Goal: Task Accomplishment & Management: Manage account settings

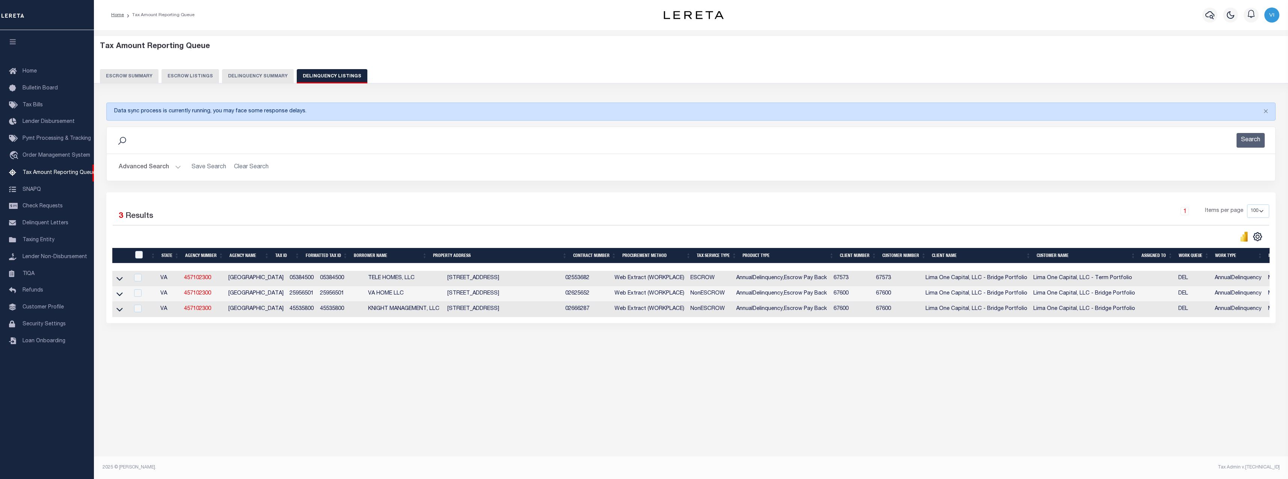
select select "100"
click at [366, 368] on div "Tax Amount Reporting Queue Escrow Summary Escrow Listings In" at bounding box center [691, 203] width 1190 height 331
click at [257, 78] on button "Delinquency Summary" at bounding box center [258, 76] width 72 height 14
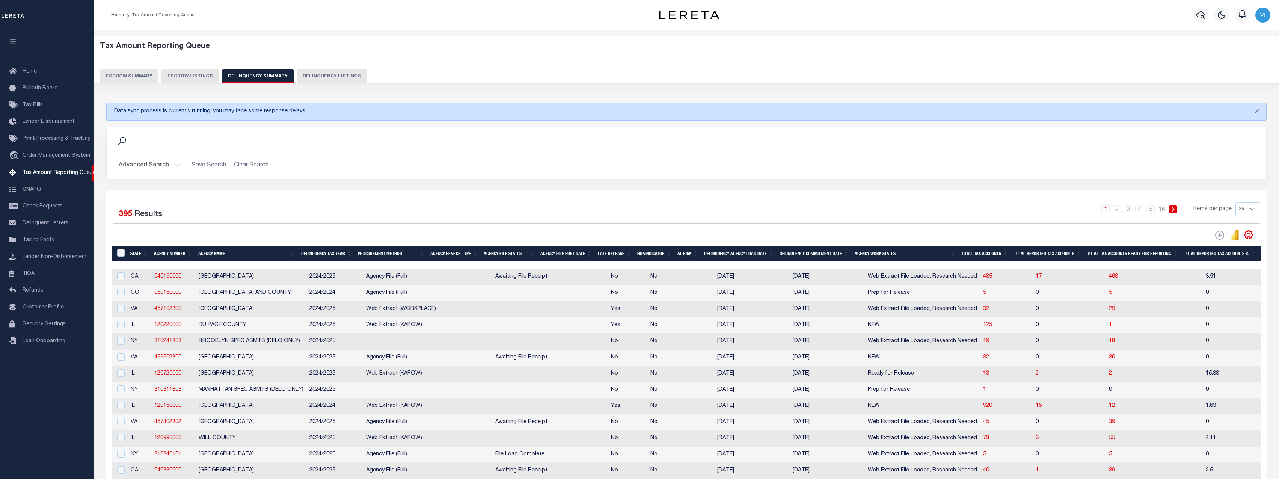
click at [462, 178] on div "Advanced Search Save Search Clear Search SummaryGridWrapper_dynamictable_____De…" at bounding box center [687, 165] width 1160 height 27
click at [150, 169] on button "Advanced Search" at bounding box center [150, 165] width 62 height 15
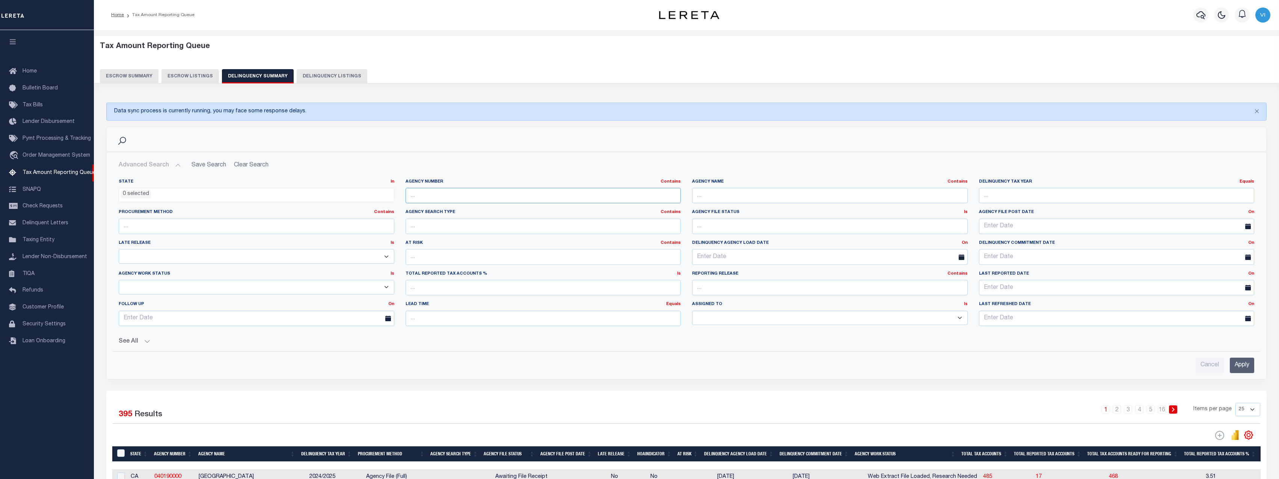
click at [459, 192] on input "text" at bounding box center [544, 195] width 276 height 15
paste input "3606504002"
type input "3606504002"
drag, startPoint x: 443, startPoint y: 196, endPoint x: 440, endPoint y: 191, distance: 6.4
click at [443, 196] on input "text" at bounding box center [544, 195] width 276 height 15
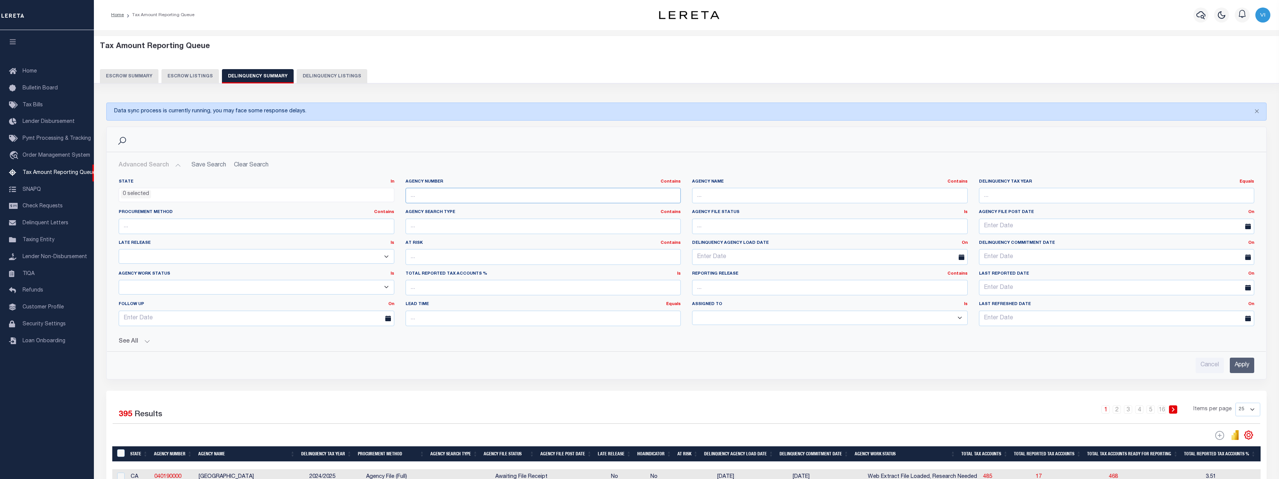
paste input "310330103"
type input "310330103"
click at [1239, 366] on input "Apply" at bounding box center [1242, 365] width 24 height 15
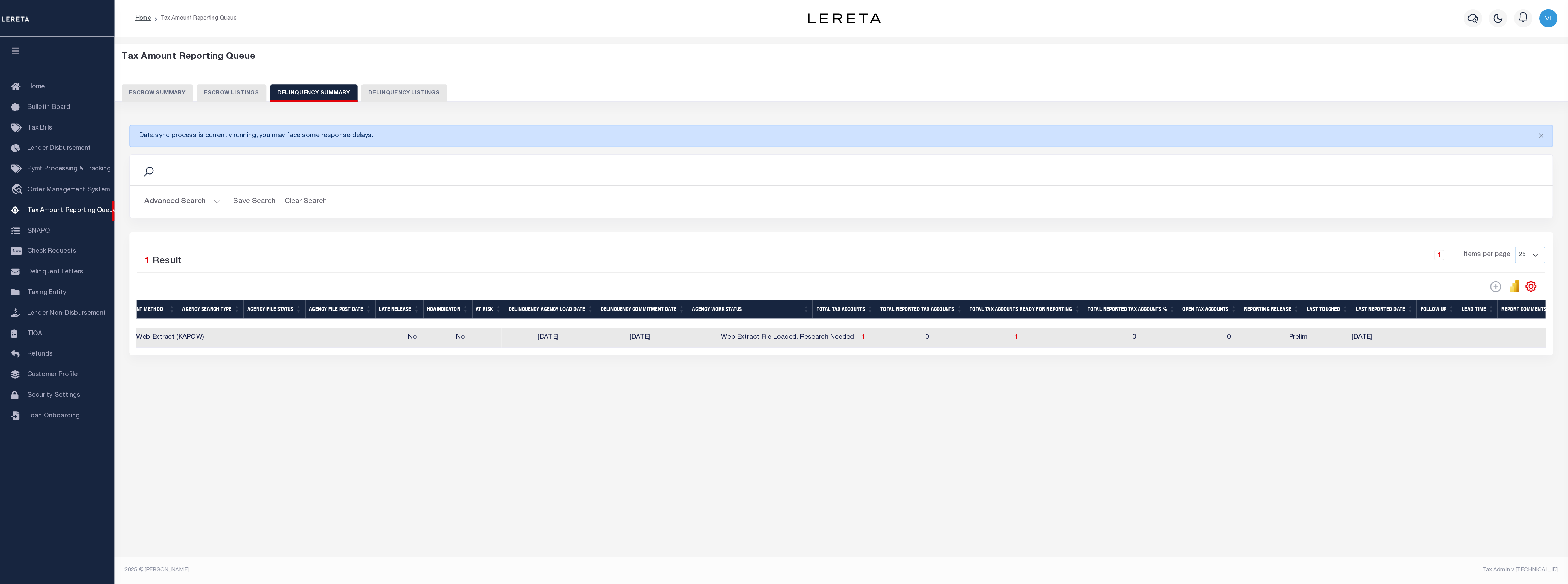
scroll to position [0, 162]
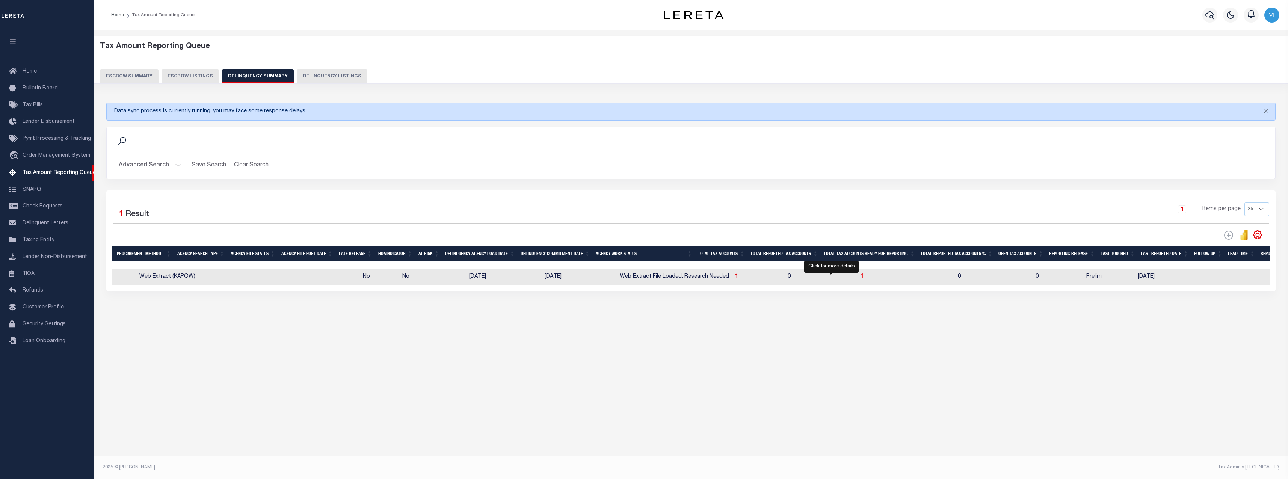
click at [861, 278] on span "1" at bounding box center [862, 276] width 3 height 5
select select "100"
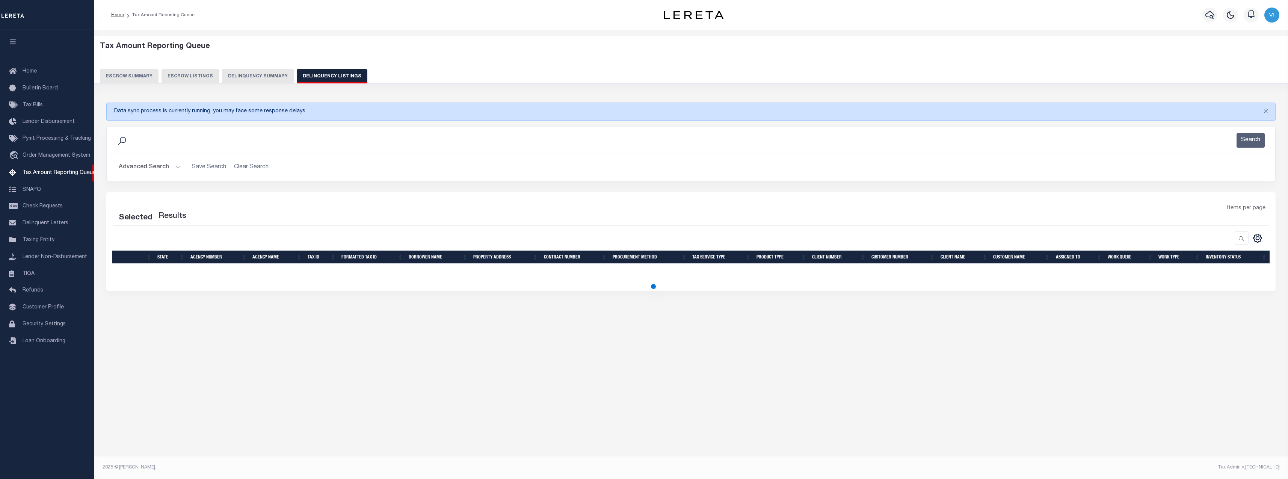
select select "100"
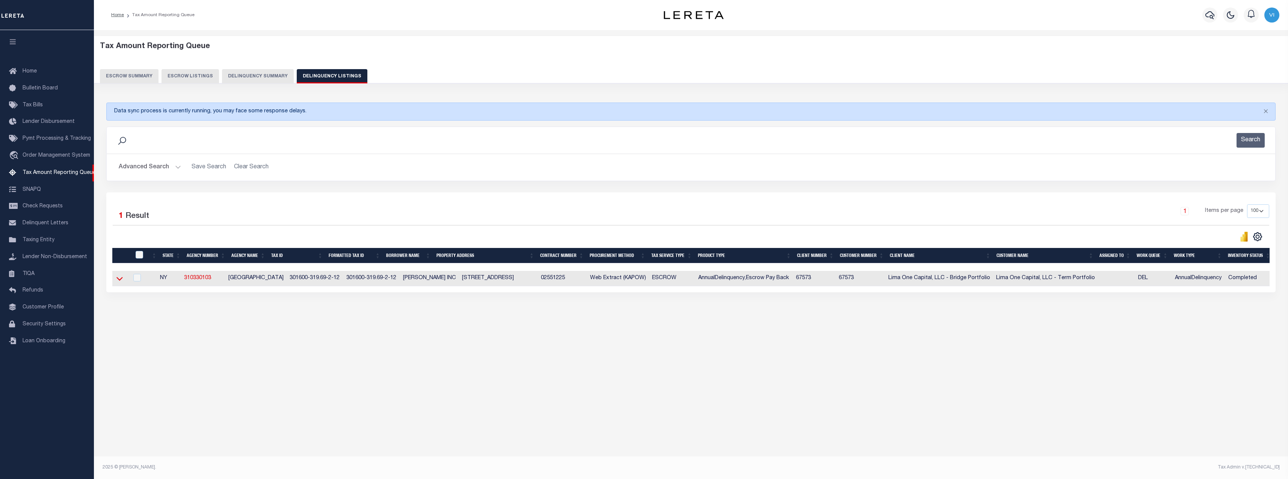
click at [122, 282] on icon at bounding box center [119, 279] width 6 height 8
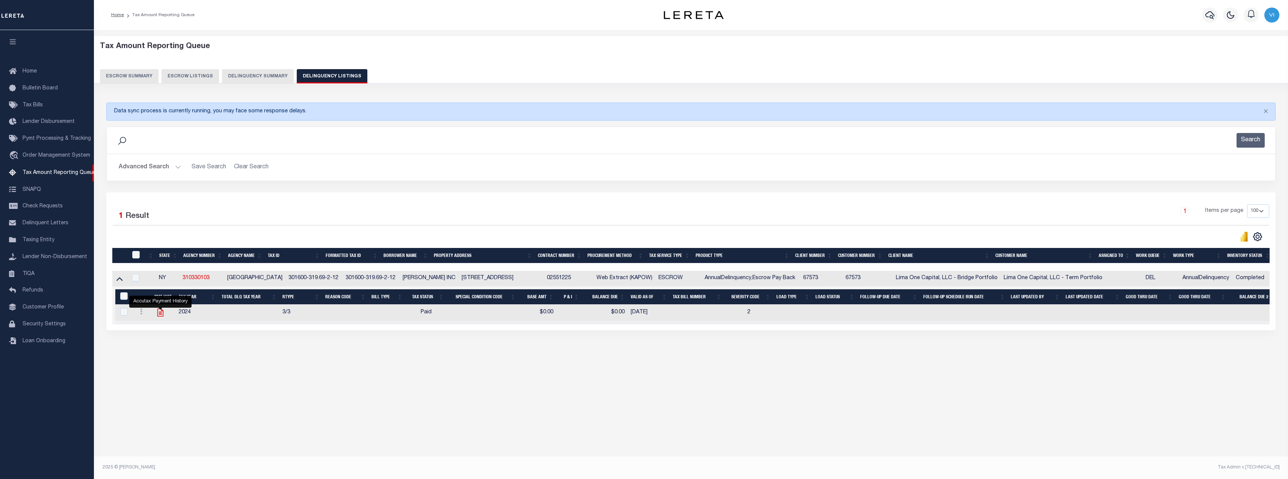
click at [159, 317] on icon "" at bounding box center [161, 313] width 10 height 10
checkbox input "true"
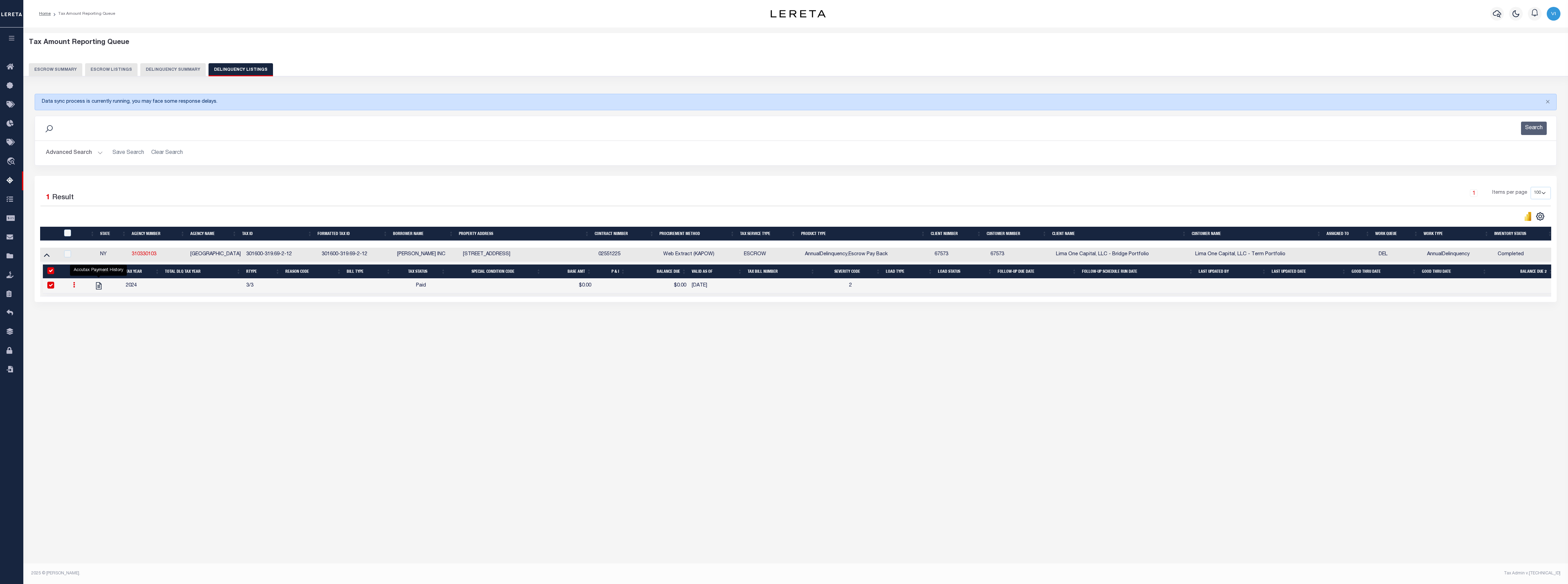
click at [74, 287] on icon at bounding box center [74, 284] width 2 height 5
click at [86, 311] on link "" at bounding box center [82, 307] width 24 height 11
select select "PYD"
select select
type input "$0.00"
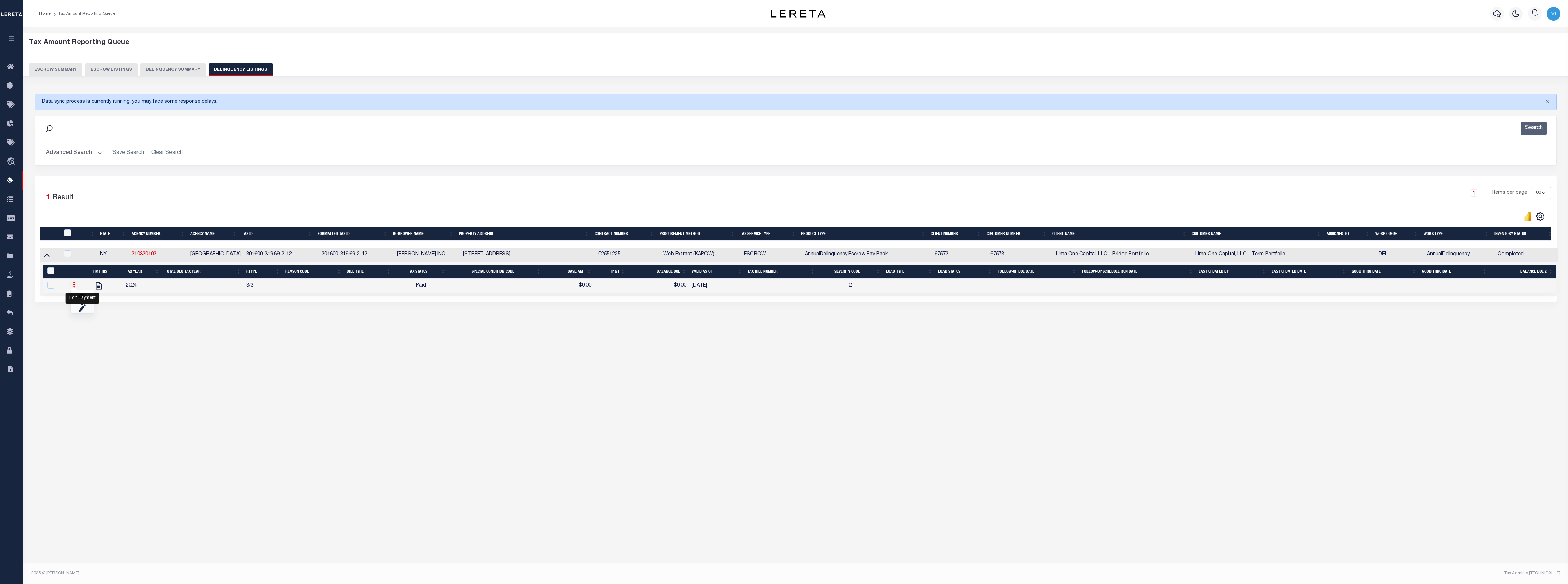
type input "$0.00"
type input "10/01/2025"
checkbox input "false"
click at [78, 289] on link at bounding box center [74, 286] width 7 height 5
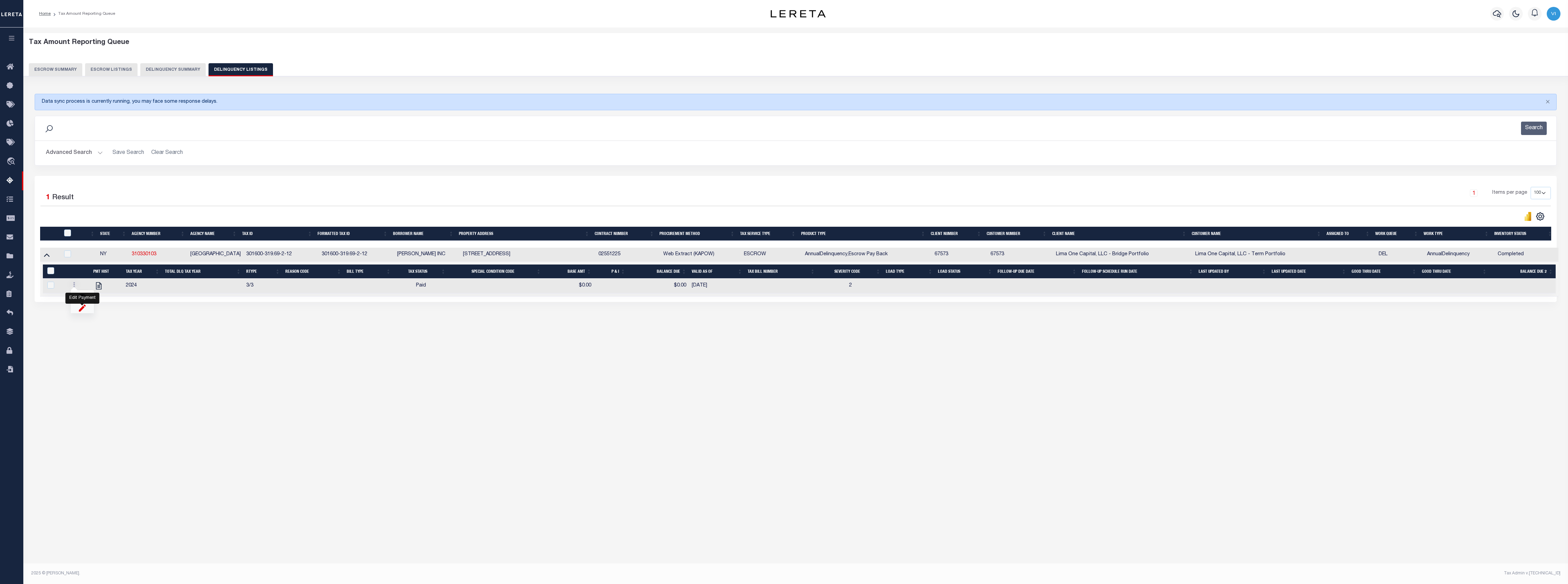
click at [81, 311] on img "" at bounding box center [82, 307] width 7 height 7
select select
type input "$0.00"
checkbox input "true"
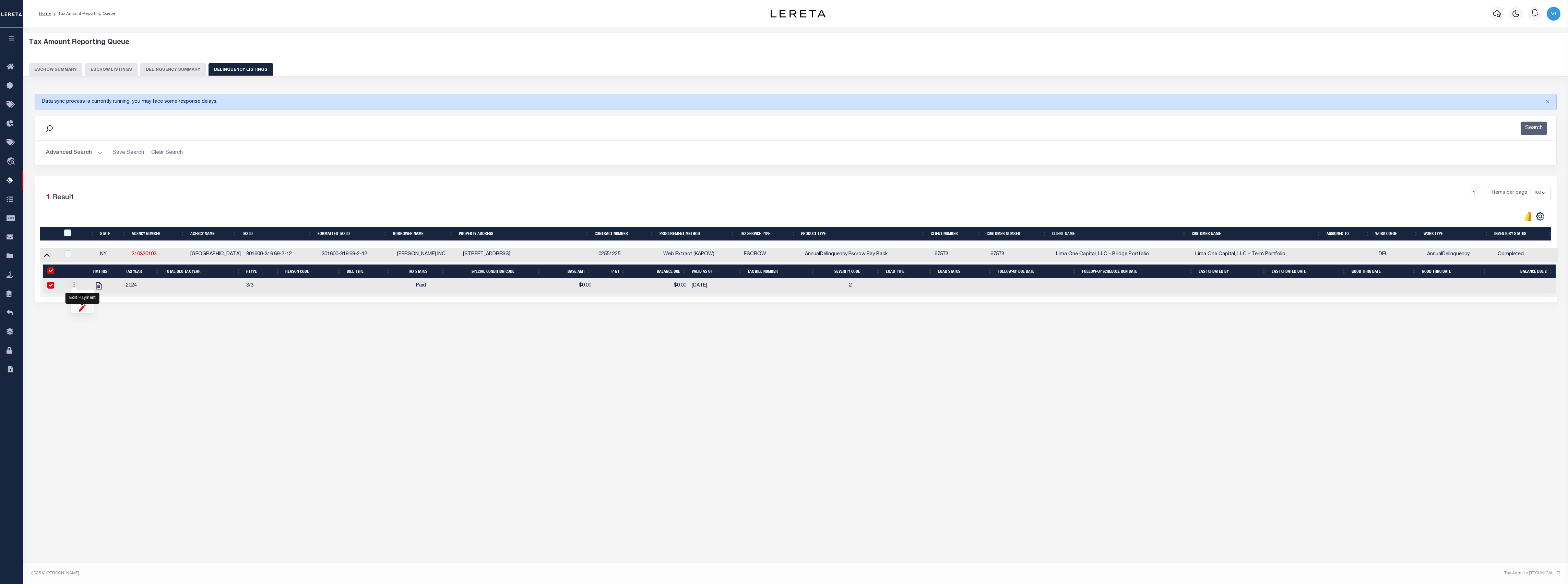
checkbox input "true"
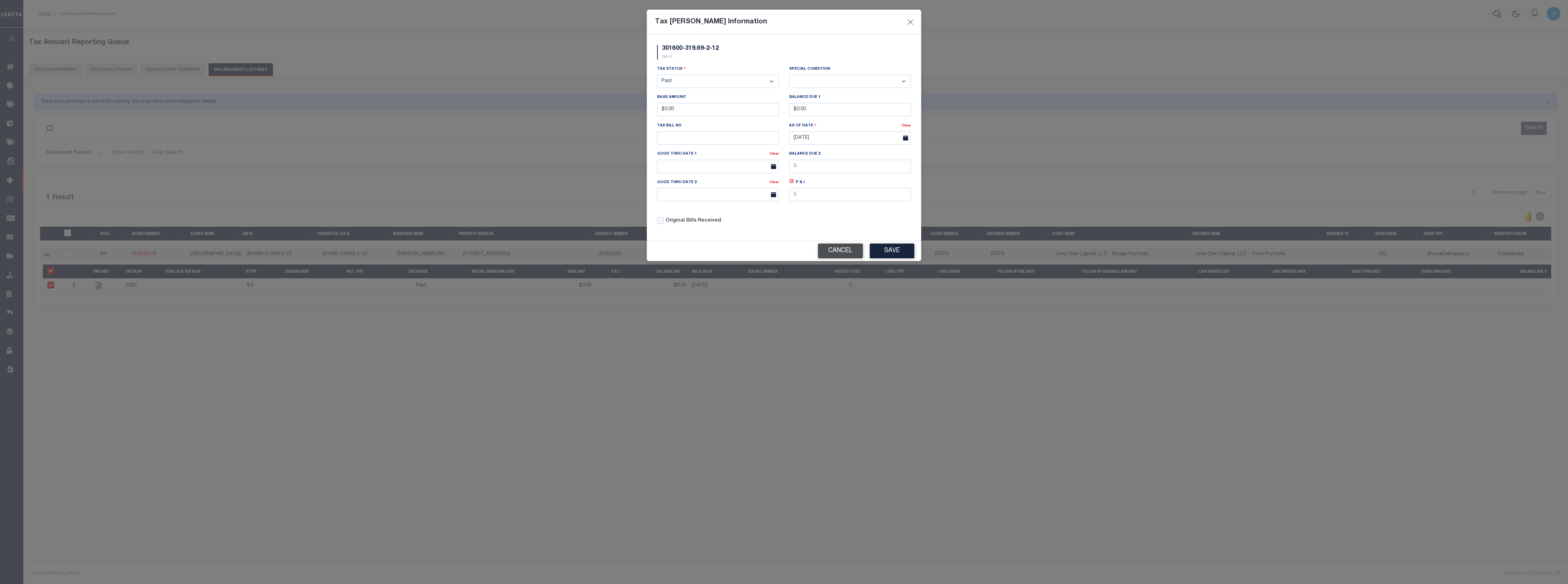
click at [836, 251] on button "Cancel" at bounding box center [840, 250] width 45 height 15
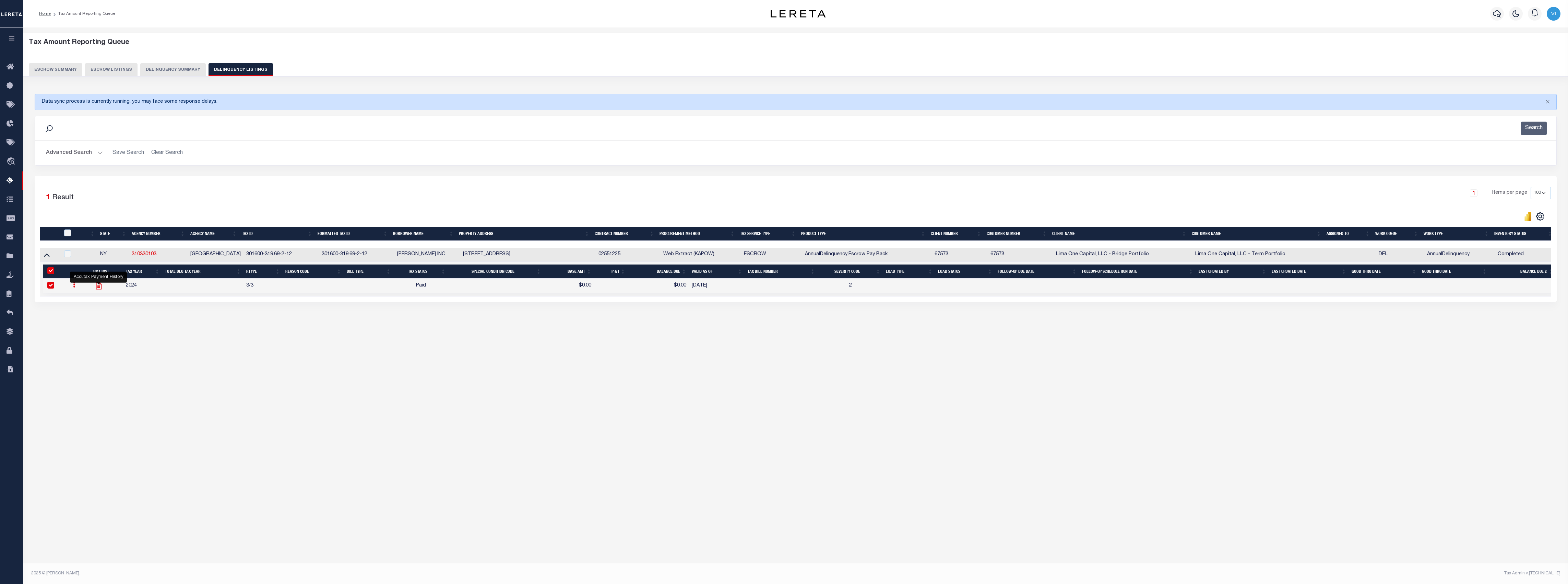
click at [98, 289] on icon "" at bounding box center [99, 286] width 5 height 7
checkbox input "false"
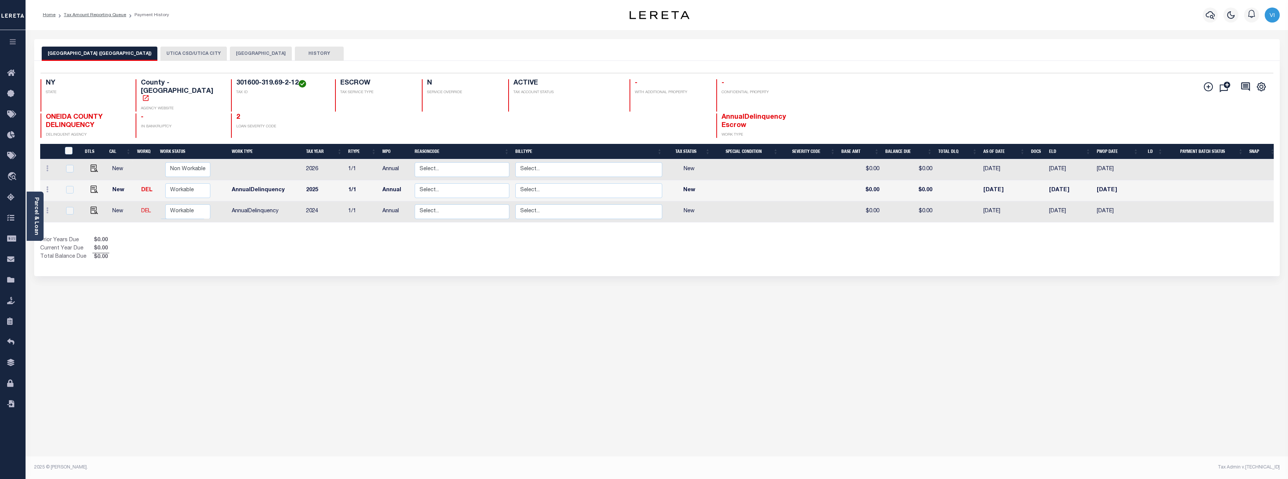
click at [168, 58] on button "UTICA CSD/UTICA CITY" at bounding box center [193, 54] width 66 height 14
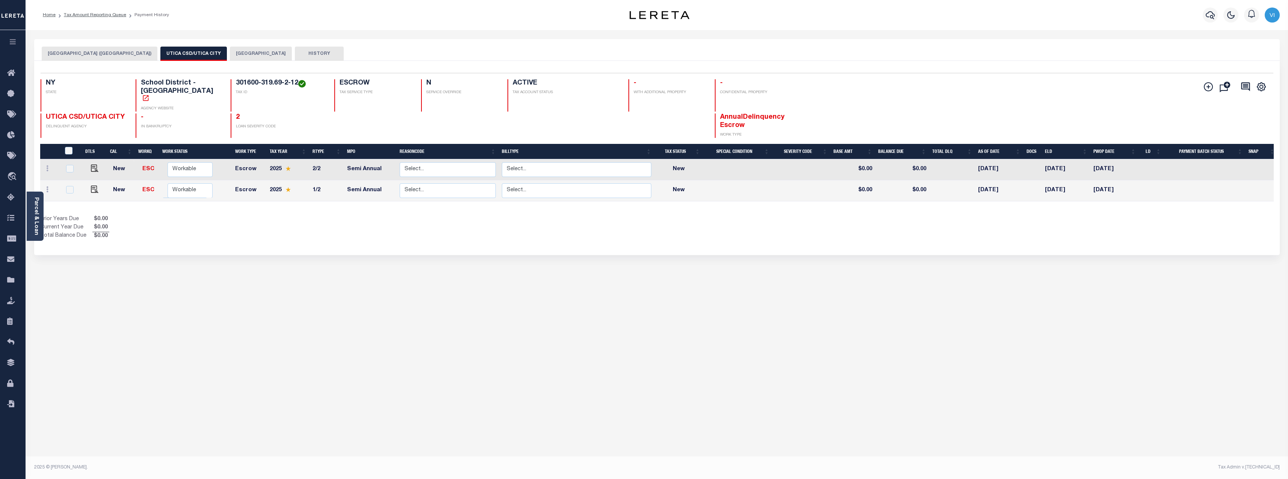
click at [230, 53] on button "[GEOGRAPHIC_DATA]" at bounding box center [261, 54] width 62 height 14
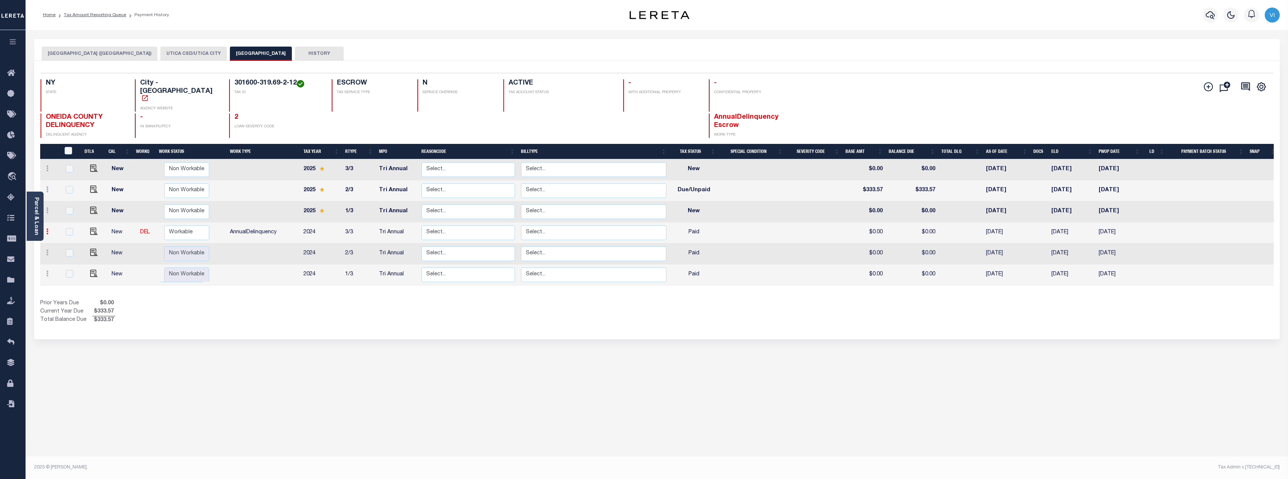
click at [47, 228] on icon at bounding box center [47, 231] width 2 height 6
click at [235, 299] on div "Prior Years Due $0.00 Current Year Due $333.57 Total Balance Due $333.57" at bounding box center [348, 311] width 617 height 25
click at [47, 228] on icon at bounding box center [47, 231] width 2 height 6
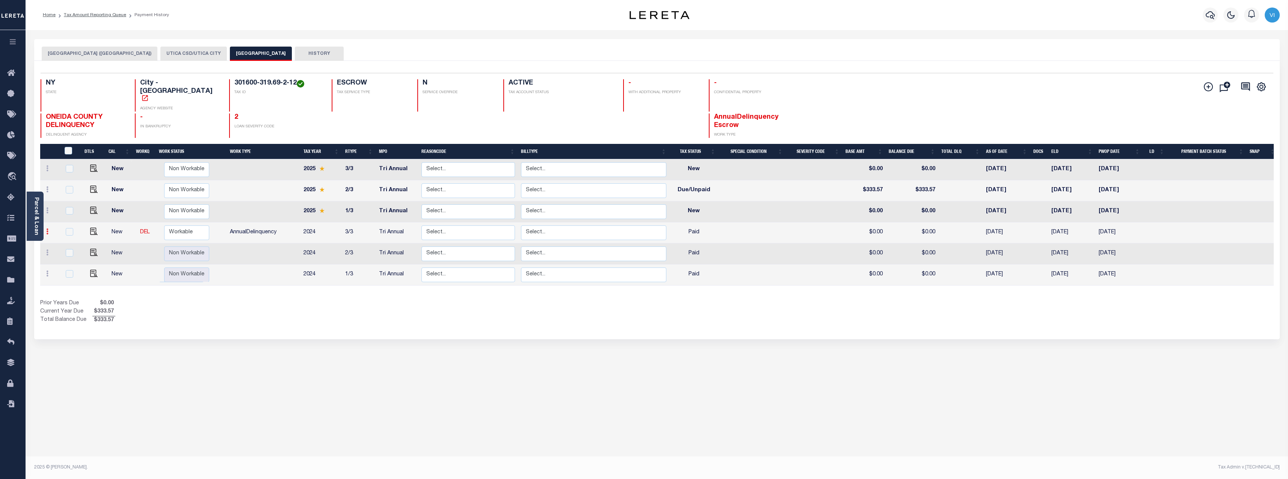
click at [45, 230] on link at bounding box center [47, 233] width 8 height 6
click at [47, 228] on icon at bounding box center [47, 231] width 2 height 6
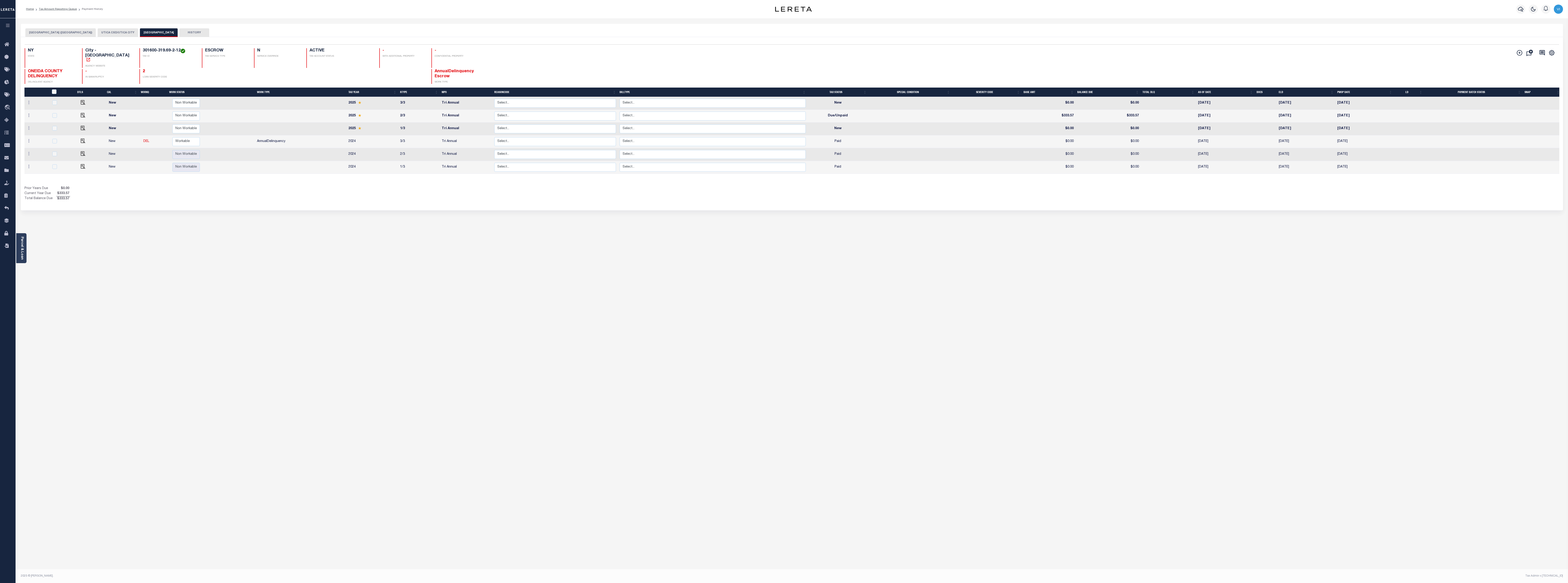
click at [181, 248] on div "UTICA CITY (ONEIDA COUNTY) UTICA CSD/UTICA CITY UTICA CITY HISTORY Selected 6 R…" at bounding box center [792, 153] width 1549 height 258
click at [236, 69] on div "ONEIDA COUNTY DELINQUENCY DELINQUENT AGENCY - IN BANKRUPTCY 2 LOAN SEVERITY COD…" at bounding box center [284, 76] width 519 height 15
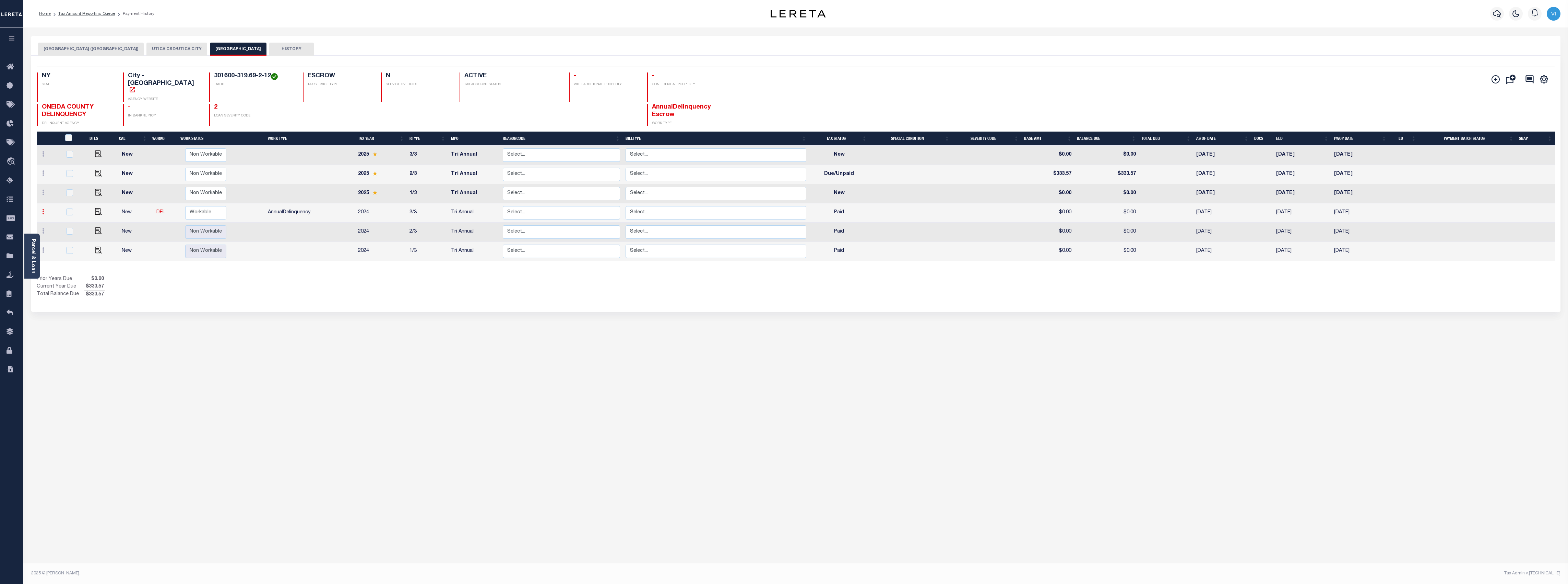
click at [42, 208] on icon at bounding box center [43, 211] width 2 height 5
click at [44, 210] on link at bounding box center [43, 213] width 7 height 5
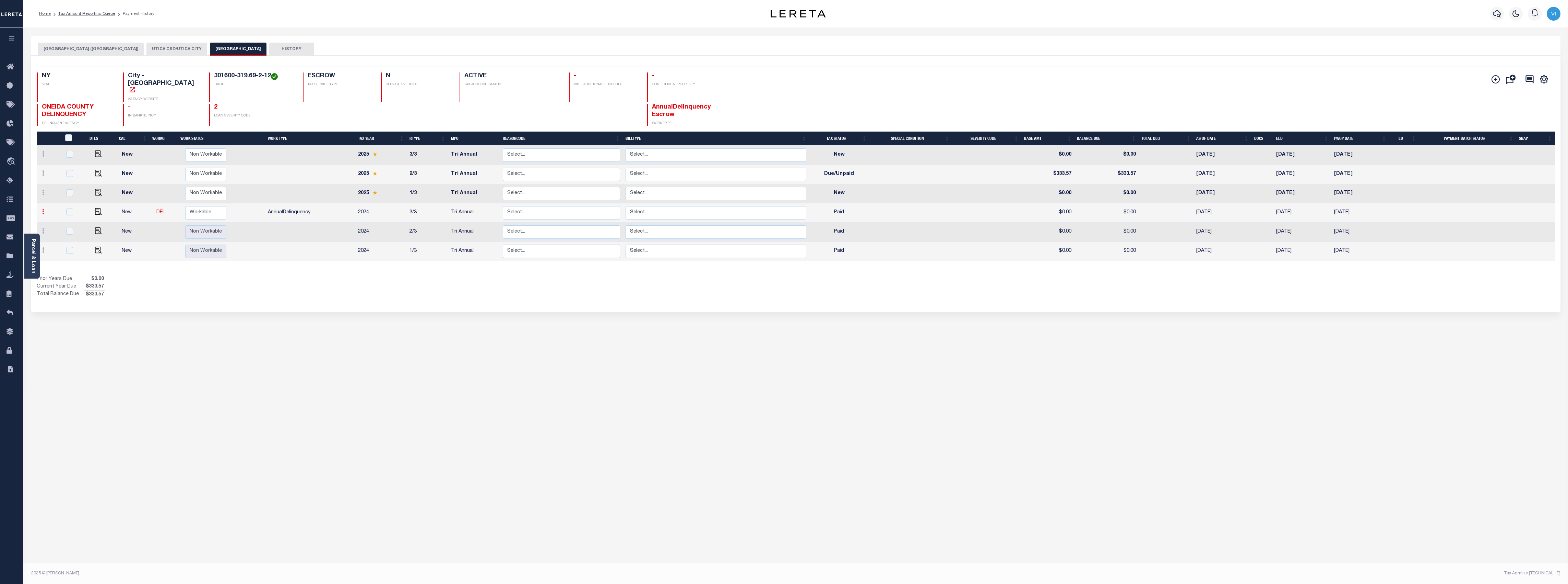
click at [44, 210] on link at bounding box center [43, 213] width 7 height 5
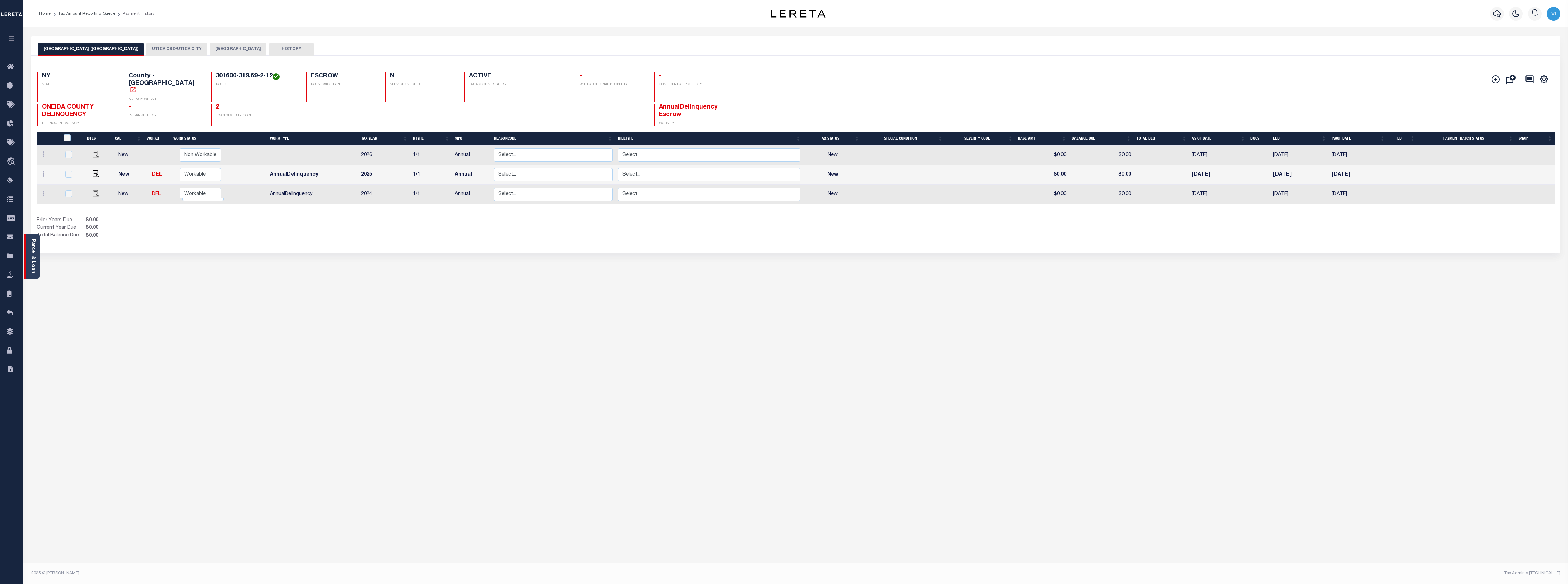
click at [32, 255] on link "Parcel & Loan" at bounding box center [32, 256] width 5 height 35
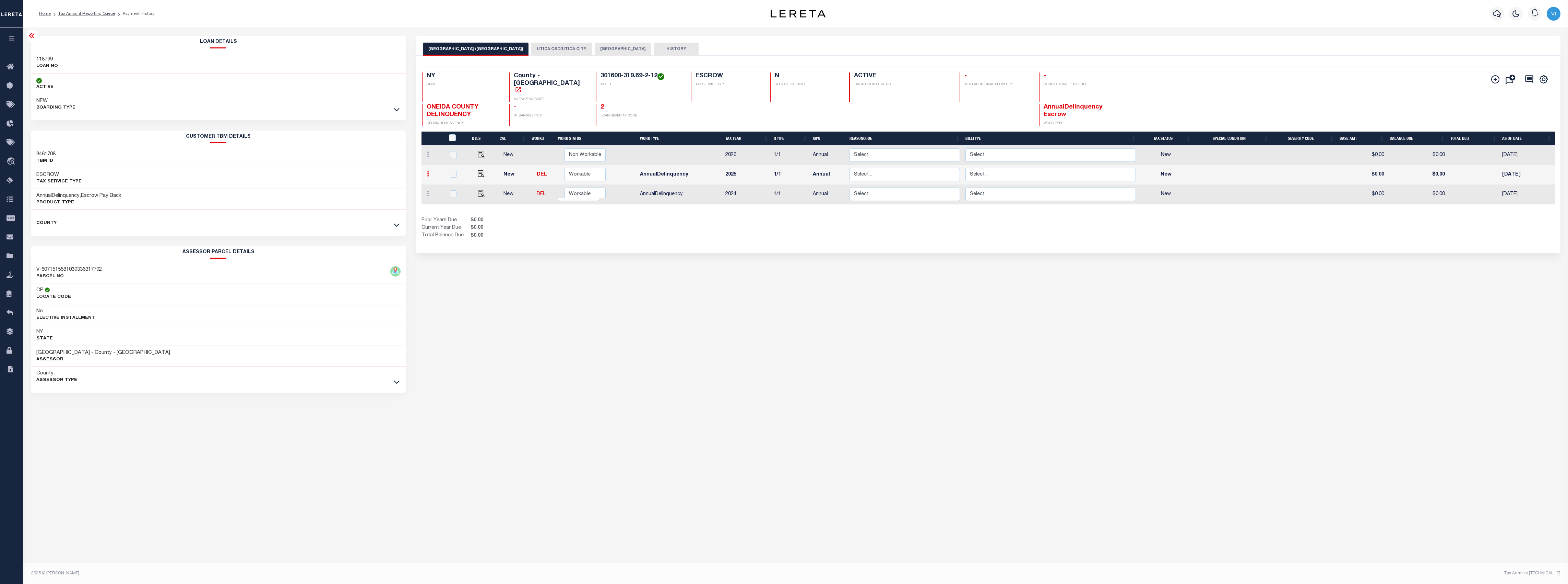
click at [426, 172] on link at bounding box center [428, 175] width 7 height 5
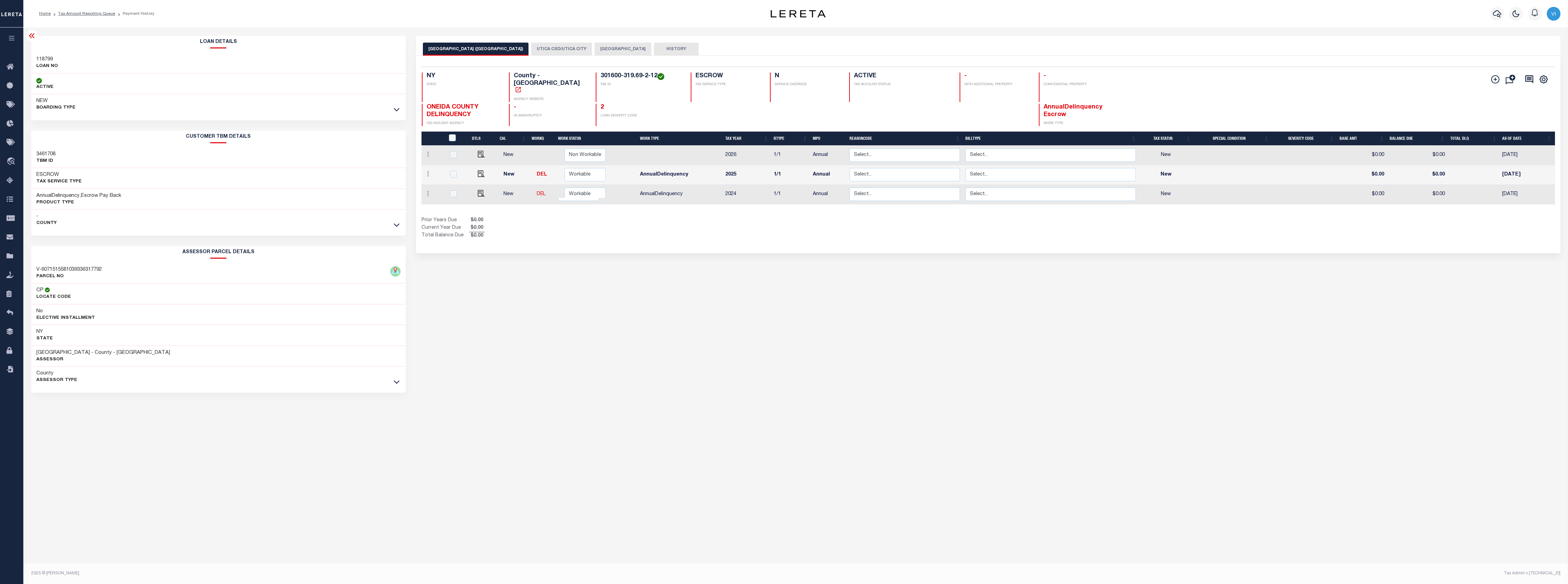
click at [549, 388] on div "UTICA CITY (ONEIDA COUNTY) UTICA CSD/UTICA CITY UTICA CITY HISTORY Selected 3 R…" at bounding box center [988, 229] width 1155 height 388
click at [428, 152] on icon at bounding box center [428, 154] width 2 height 5
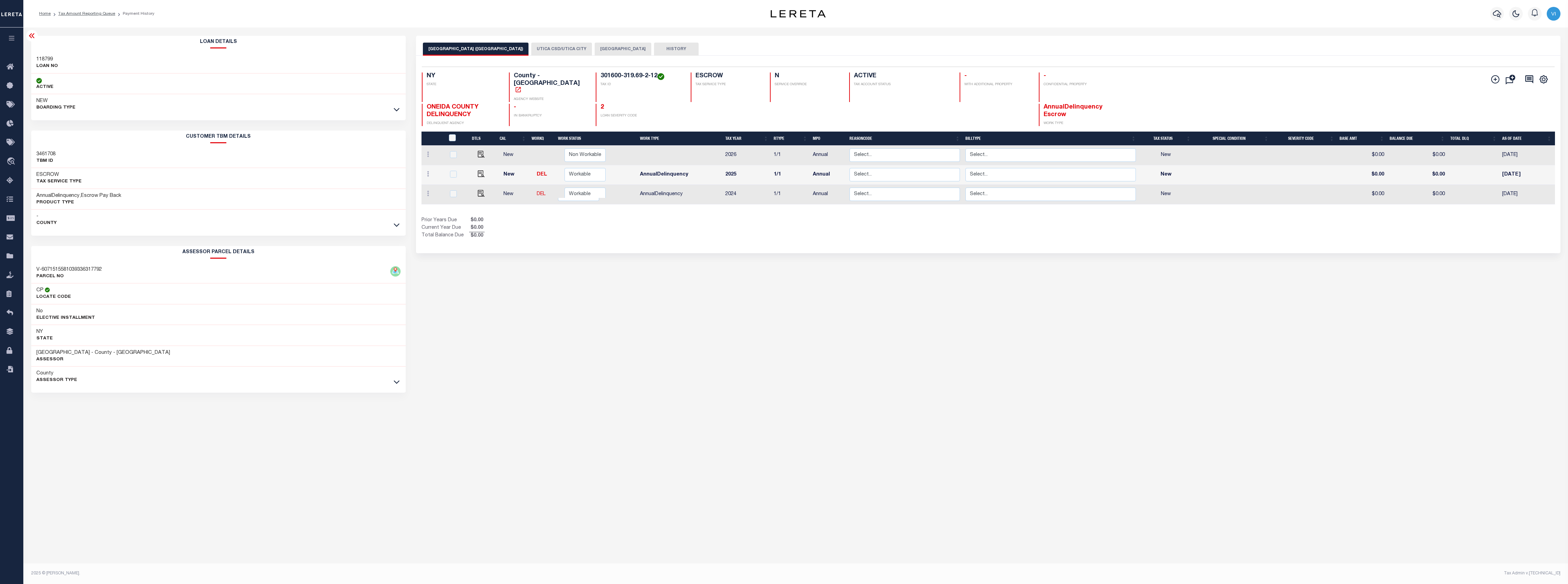
click at [552, 373] on div "UTICA CITY (ONEIDA COUNTY) UTICA CSD/UTICA CITY UTICA CITY HISTORY Selected 3 R…" at bounding box center [988, 229] width 1155 height 388
click at [534, 48] on button "UTICA CSD/UTICA CITY" at bounding box center [562, 49] width 60 height 13
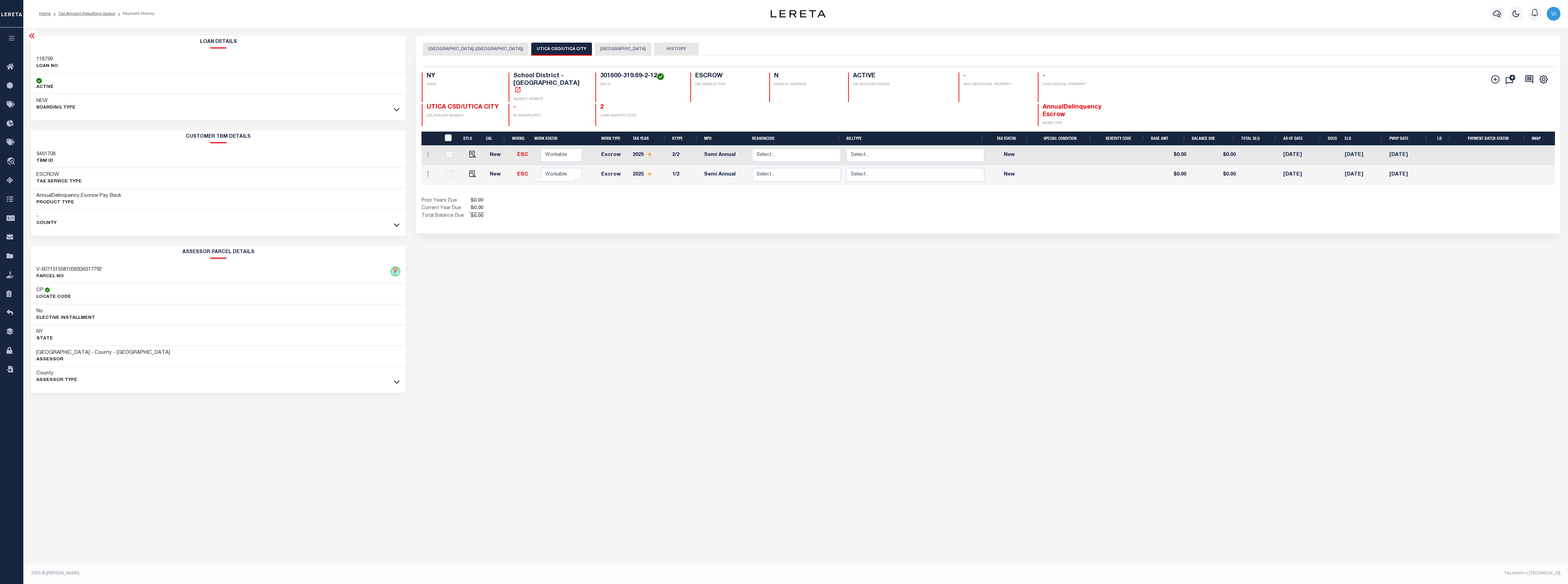
click at [595, 52] on button "[GEOGRAPHIC_DATA]" at bounding box center [623, 49] width 57 height 13
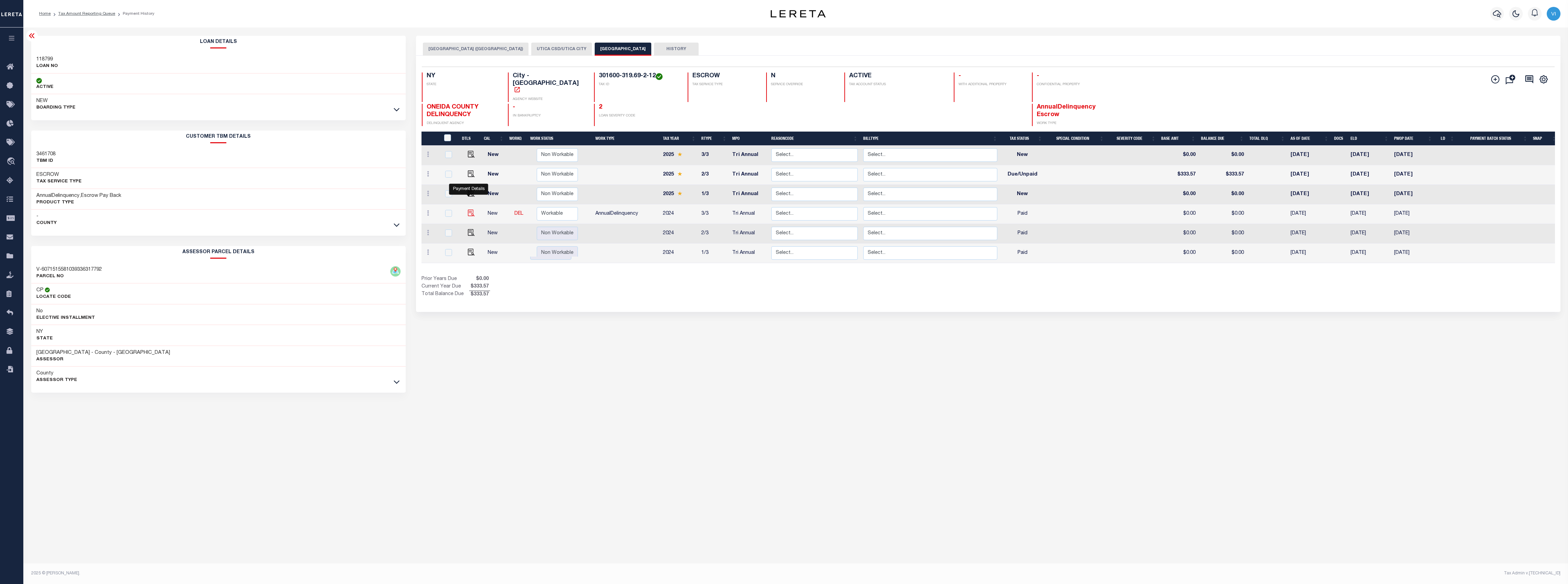
click at [468, 209] on img "" at bounding box center [471, 213] width 7 height 7
checkbox input "true"
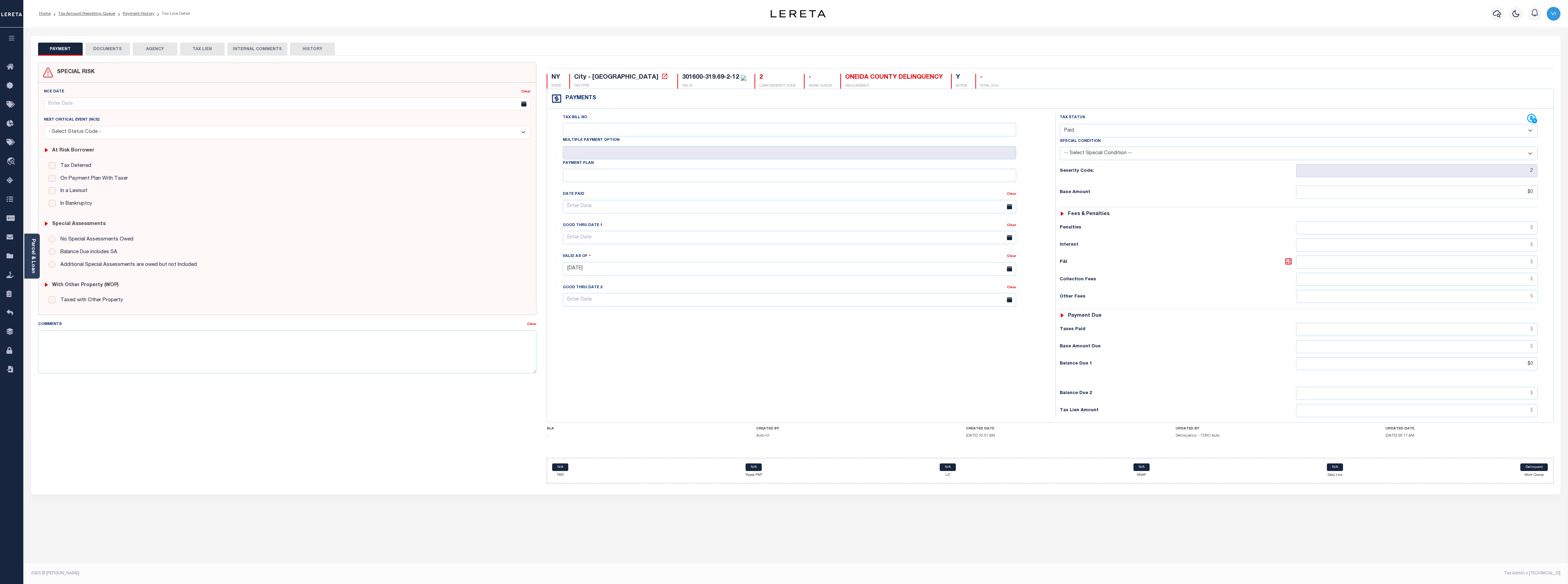
click at [1124, 125] on select "- Select Status Code - Open Due/Unpaid Paid Incomplete No Tax Due Internal Refu…" at bounding box center [1299, 131] width 478 height 14
select select "DUE"
click at [1060, 124] on select "- Select Status Code - Open Due/Unpaid Paid Incomplete No Tax Due Internal Refu…" at bounding box center [1299, 131] width 478 height 14
type input "[DATE]"
drag, startPoint x: 881, startPoint y: 334, endPoint x: 909, endPoint y: 317, distance: 32.8
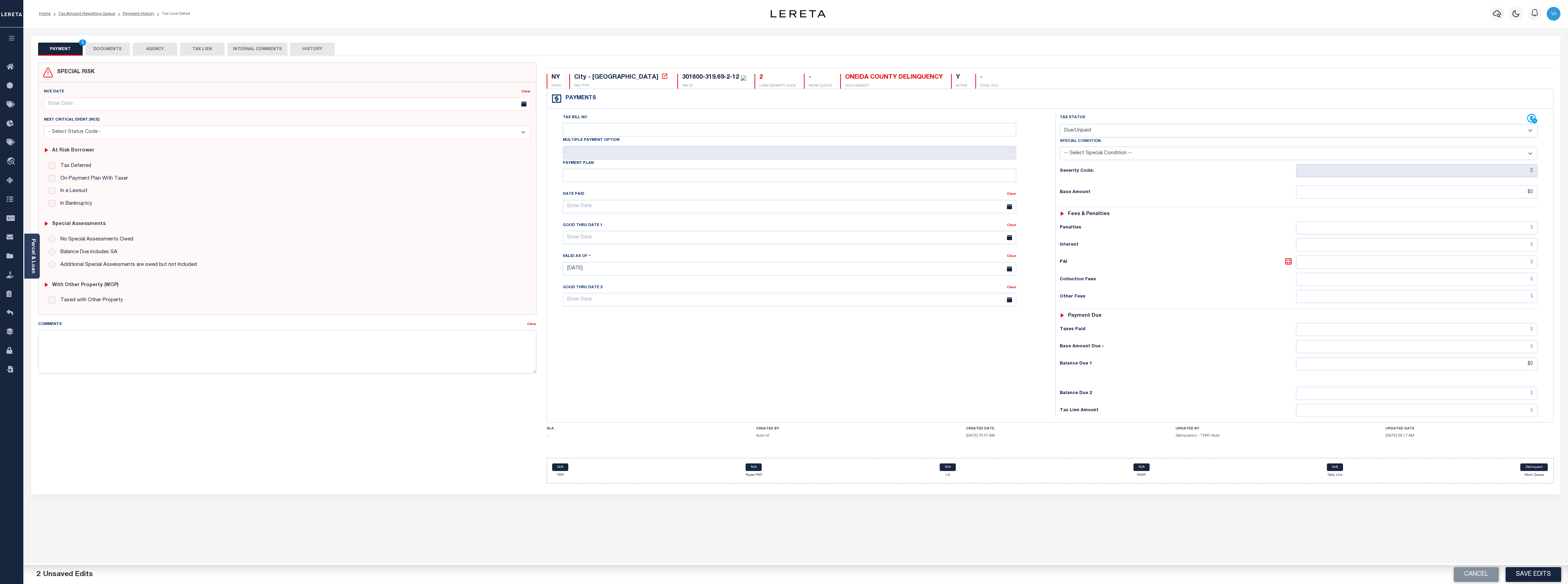
click at [881, 334] on div "Tax Bill No Multiple Payment Option Payment Plan Clear" at bounding box center [799, 265] width 501 height 303
click at [1168, 151] on select "-- Select Special Condition -- 3RD PARTY TAX LIEN AGENCY TAX LIEN (A.K.A Inside…" at bounding box center [1299, 153] width 478 height 14
select select "33"
click at [1060, 148] on select "-- Select Special Condition -- 3RD PARTY TAX LIEN AGENCY TAX LIEN (A.K.A Inside…" at bounding box center [1299, 153] width 478 height 14
drag, startPoint x: 1440, startPoint y: 196, endPoint x: 1568, endPoint y: 199, distance: 128.0
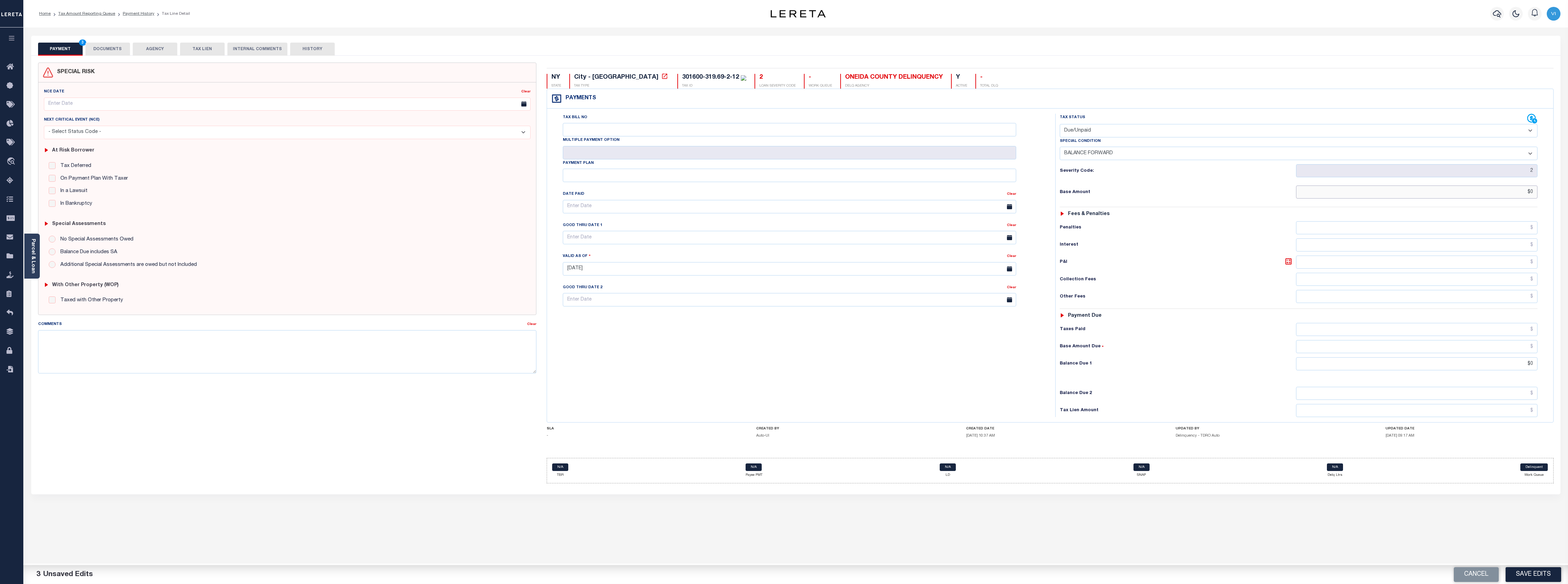
click at [1568, 199] on html "Home Tax Amount Reporting Queue Payment History Tax Line Detail Profile" at bounding box center [784, 292] width 1568 height 584
type input "$1,500.00"
click at [1533, 579] on button "Save Edits" at bounding box center [1533, 574] width 56 height 15
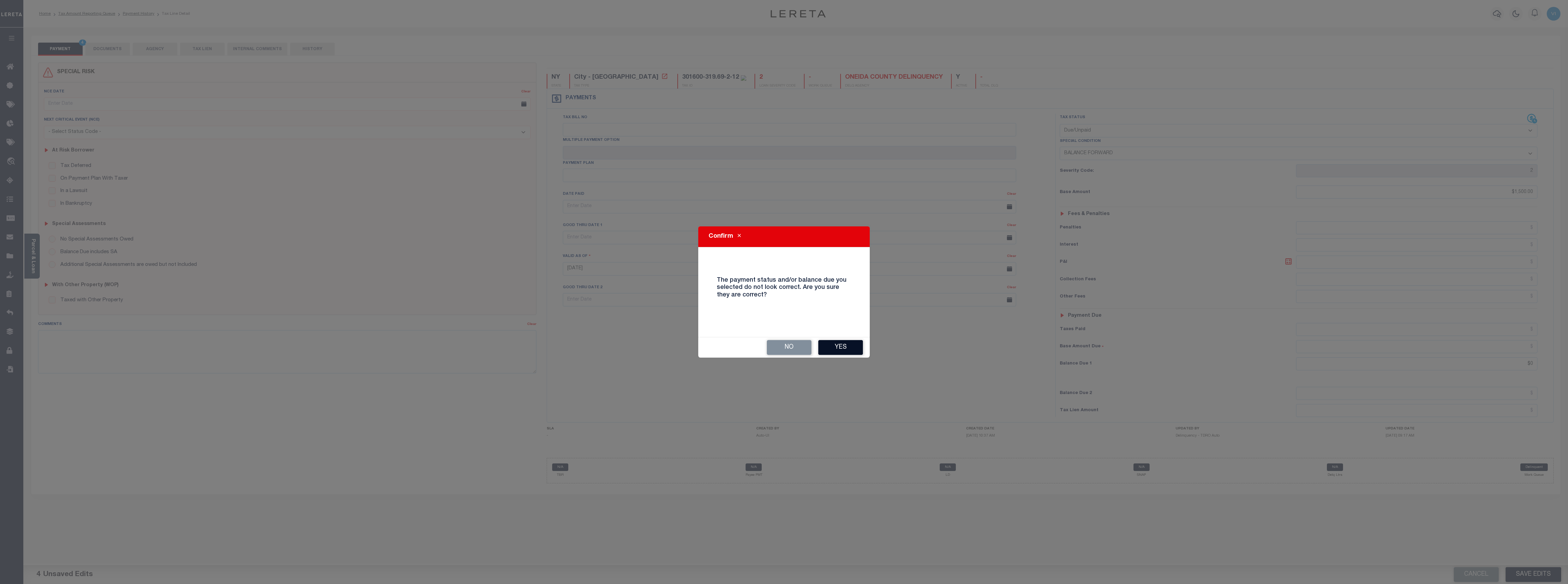
click at [841, 349] on button "Yes" at bounding box center [840, 347] width 45 height 15
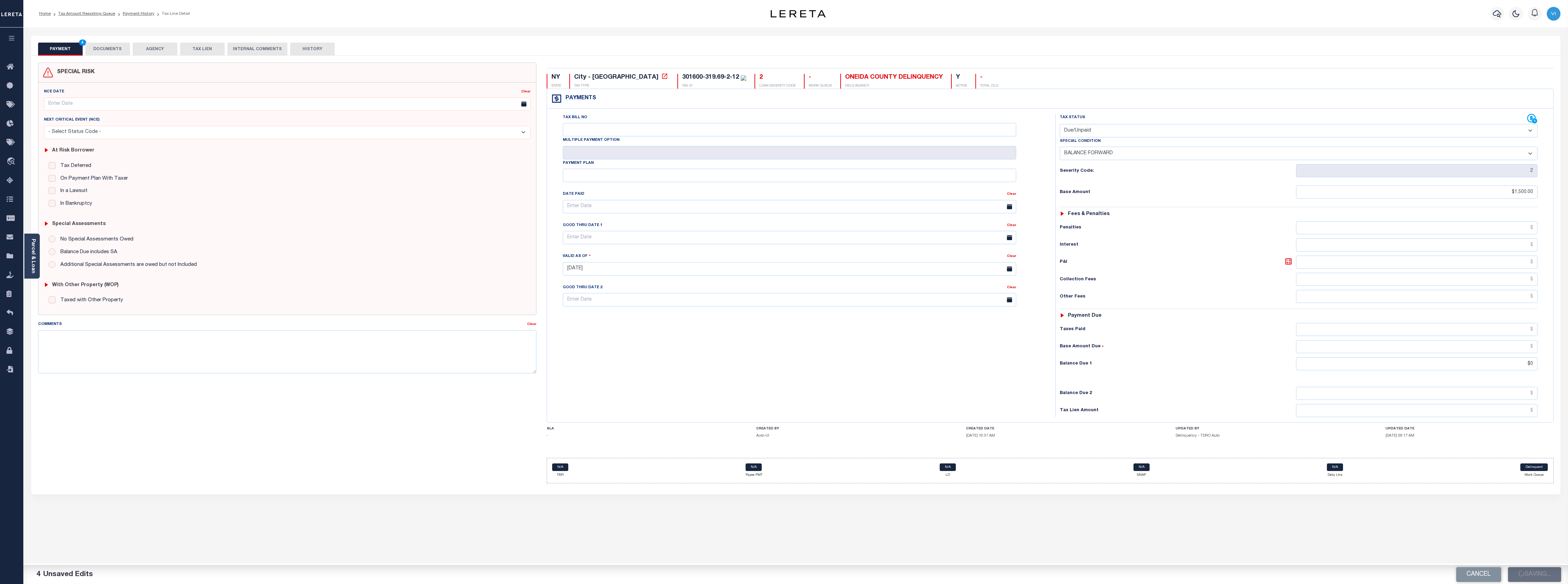
type input "$1,500"
type input "$0"
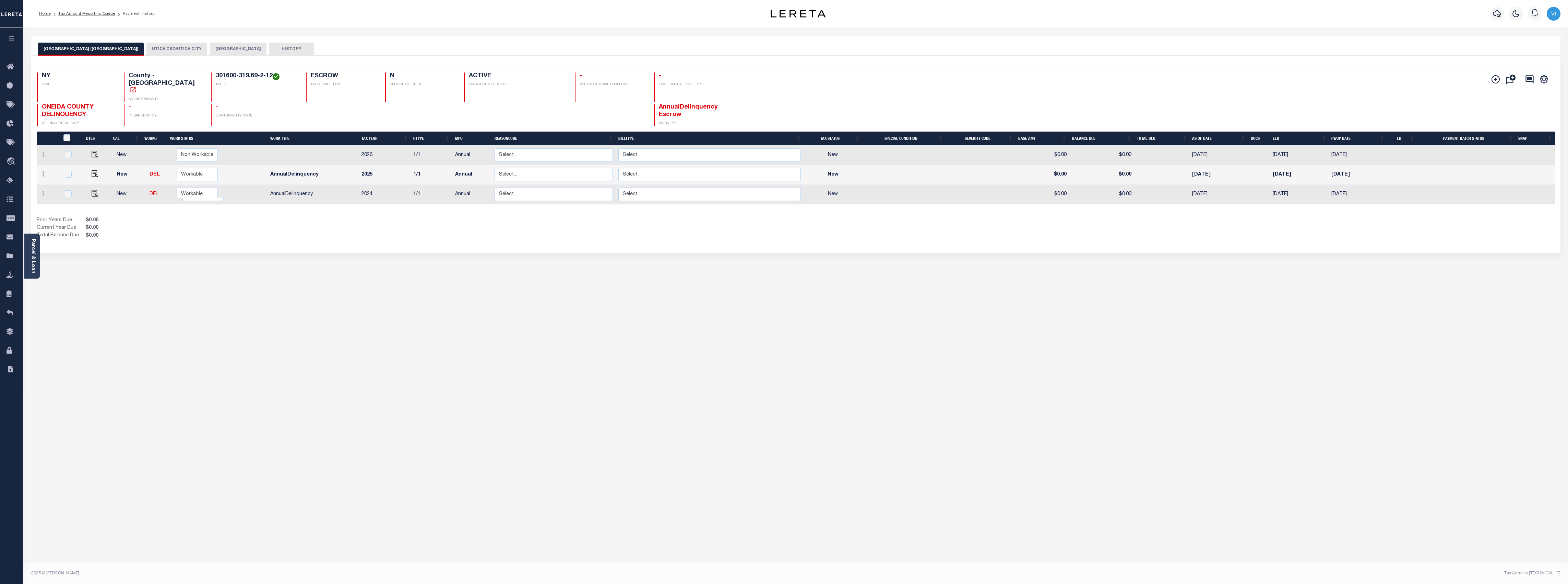
drag, startPoint x: 618, startPoint y: 320, endPoint x: 214, endPoint y: 49, distance: 486.5
click at [214, 49] on button "[GEOGRAPHIC_DATA]" at bounding box center [238, 49] width 57 height 13
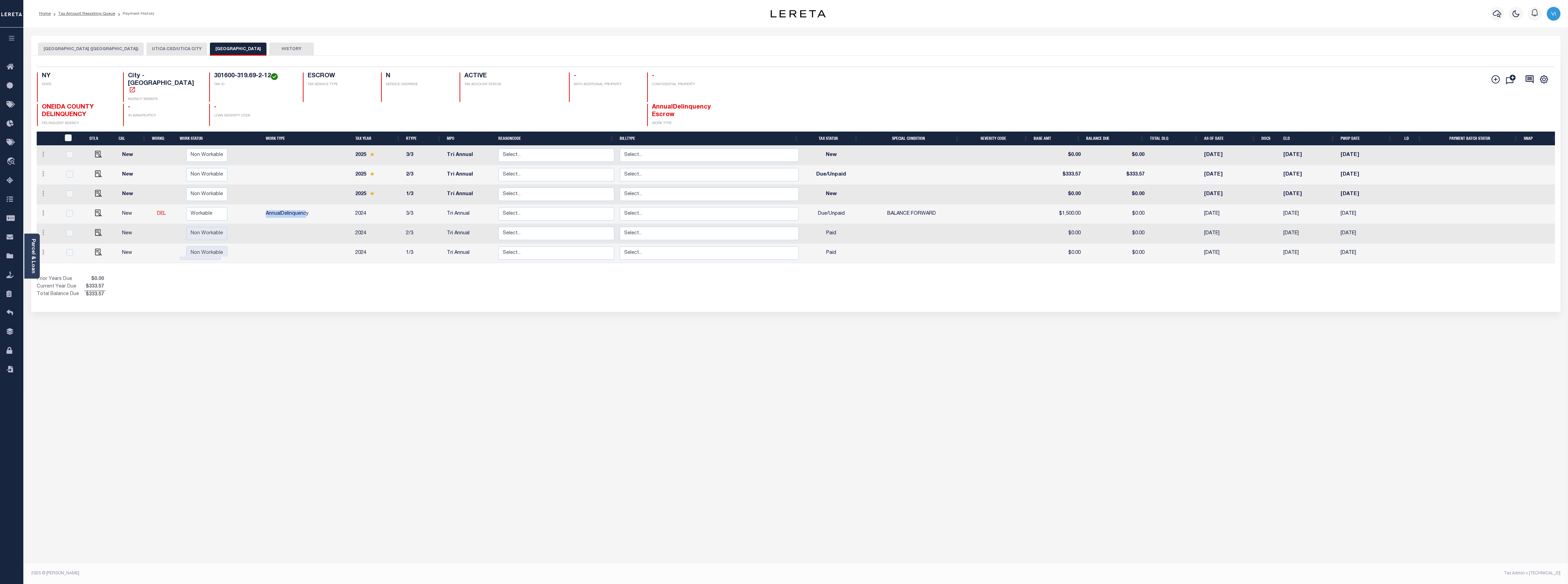
drag, startPoint x: 264, startPoint y: 201, endPoint x: 312, endPoint y: 204, distance: 48.1
click at [312, 204] on td "AnnualDelinquency" at bounding box center [308, 213] width 89 height 19
checkbox input "true"
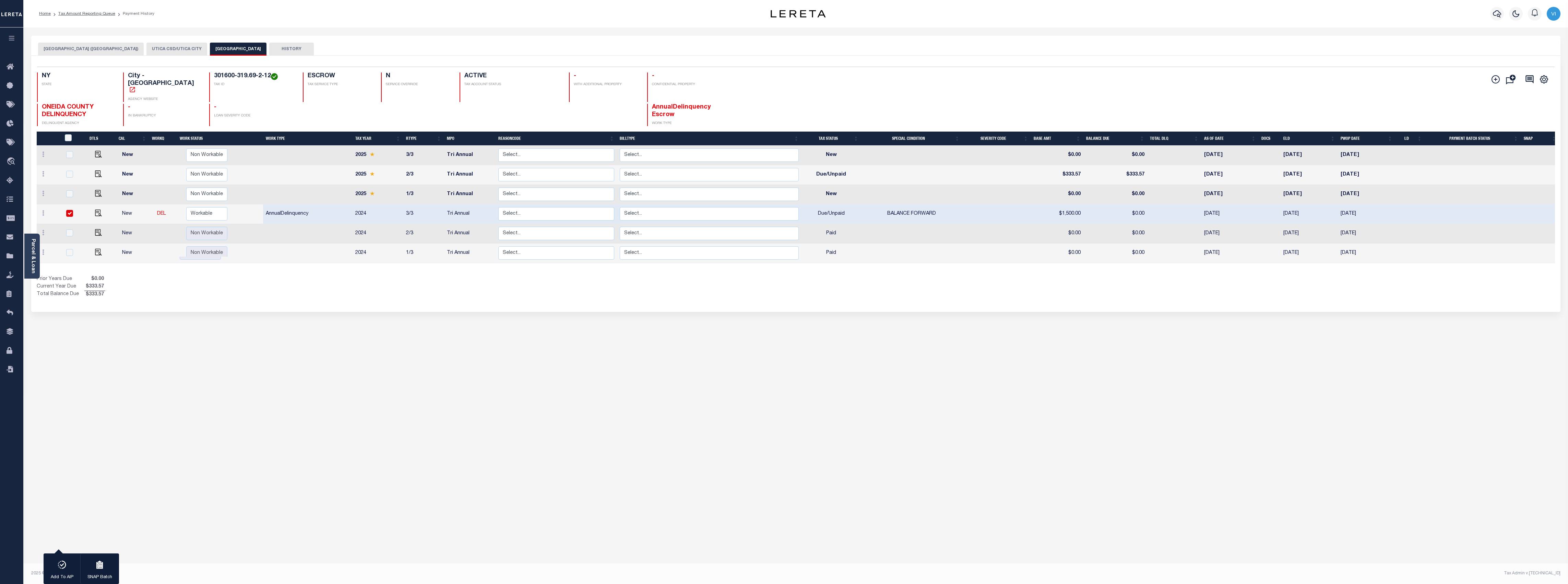
click at [346, 321] on div "UTICA CITY (ONEIDA COUNTY) UTICA CSD/UTICA CITY UTICA CITY HISTORY 1 Selected 6…" at bounding box center [796, 229] width 1540 height 388
click at [384, 351] on div "UTICA CITY (ONEIDA COUNTY) UTICA CSD/UTICA CITY UTICA CITY HISTORY 1 Selected 6…" at bounding box center [796, 229] width 1540 height 388
click at [68, 210] on input "checkbox" at bounding box center [69, 214] width 7 height 7
checkbox input "false"
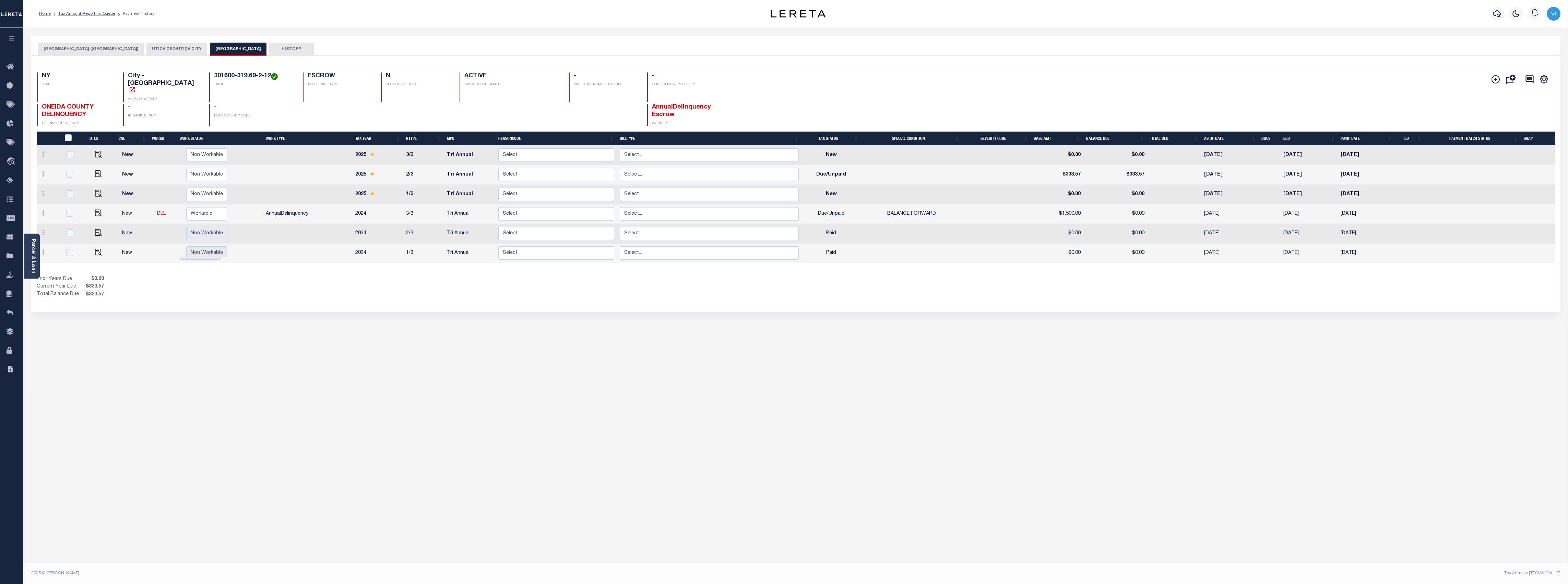
click at [489, 388] on div "UTICA CITY (ONEIDA COUNTY) UTICA CSD/UTICA CITY UTICA CITY HISTORY 1 Selected 6…" at bounding box center [796, 229] width 1540 height 388
click at [569, 376] on div "UTICA CITY (ONEIDA COUNTY) UTICA CSD/UTICA CITY UTICA CITY HISTORY 1 Selected 6…" at bounding box center [796, 229] width 1540 height 388
click at [43, 210] on icon at bounding box center [43, 213] width 2 height 5
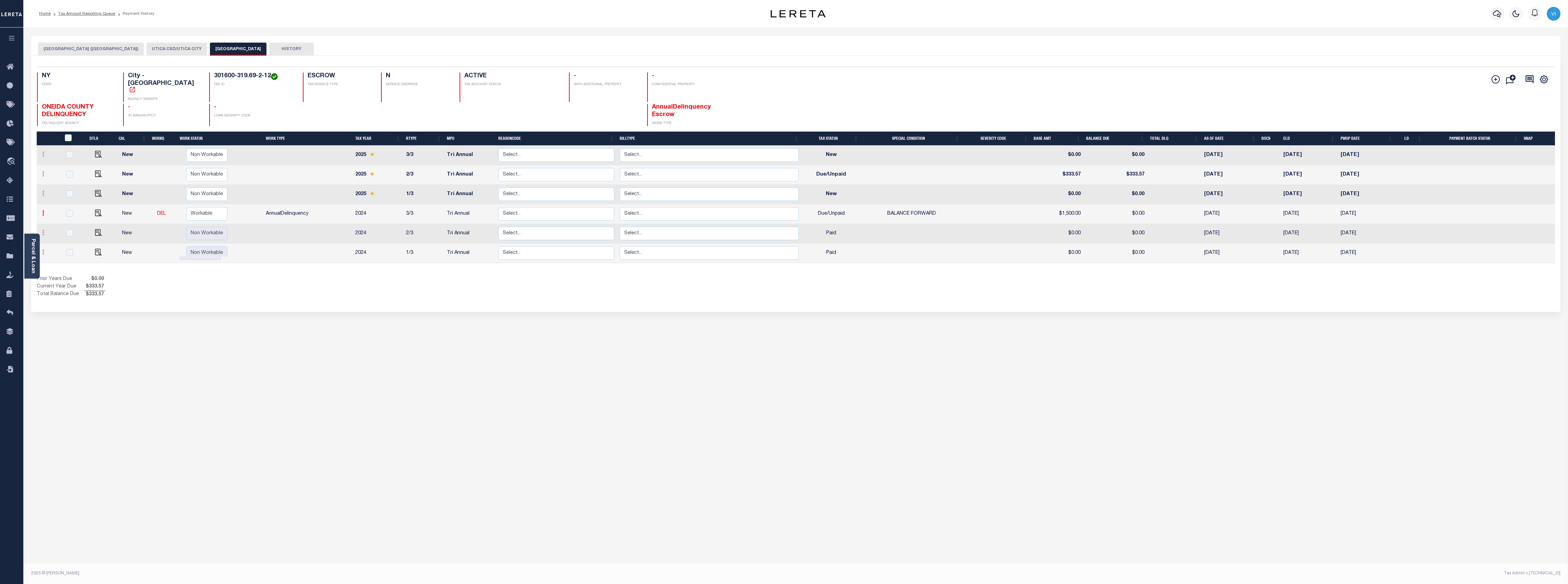
click at [43, 210] on icon at bounding box center [43, 213] width 2 height 5
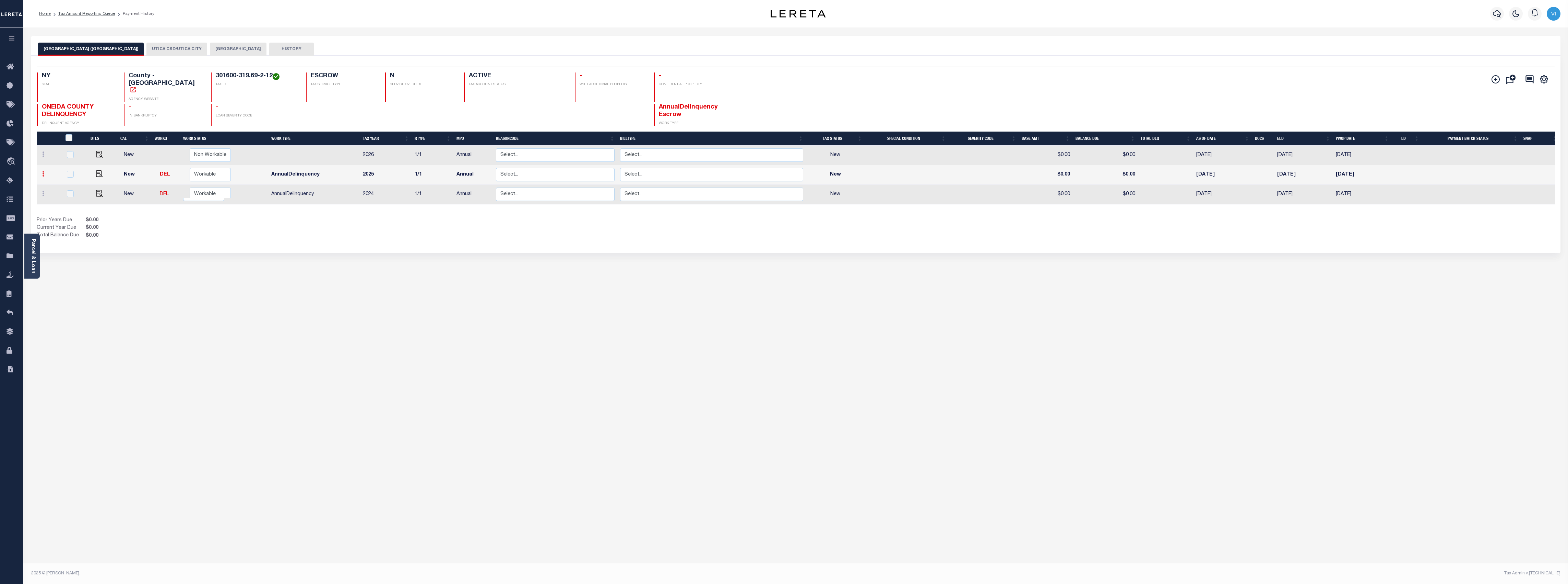
click at [42, 171] on icon at bounding box center [43, 174] width 2 height 5
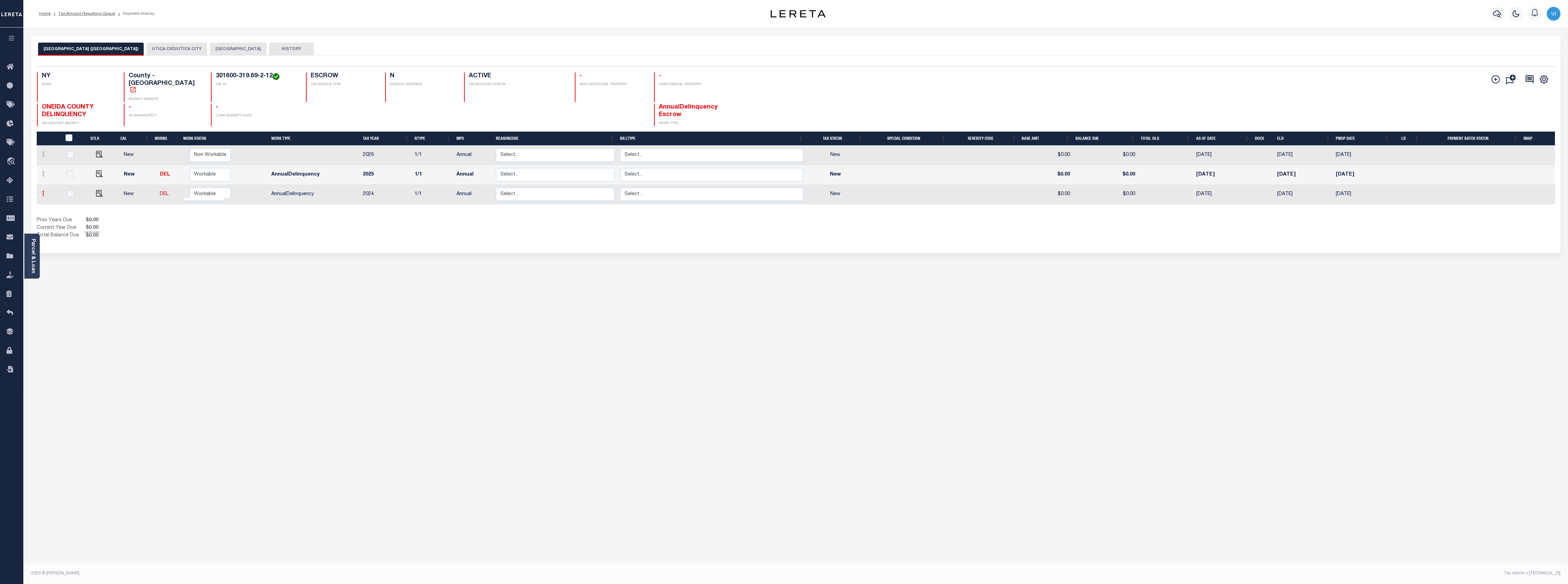
click at [41, 192] on link at bounding box center [43, 195] width 7 height 5
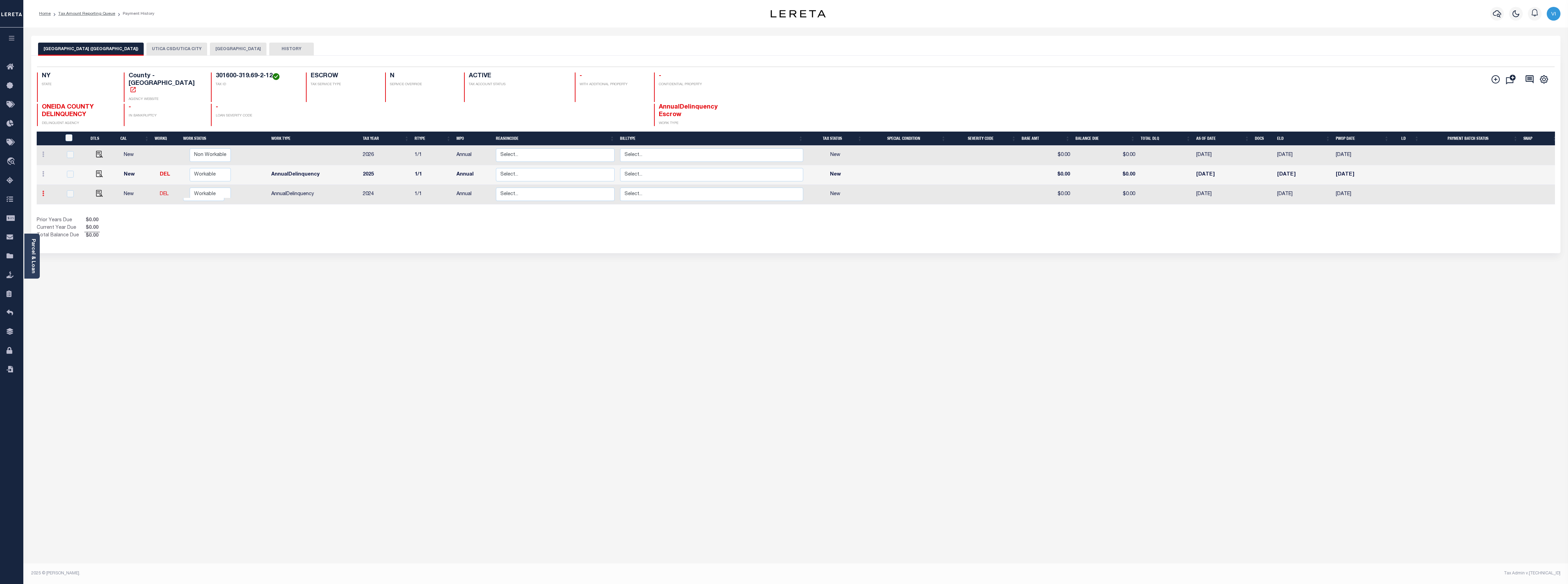
click at [41, 192] on link at bounding box center [43, 195] width 7 height 5
